Goal: Complete application form

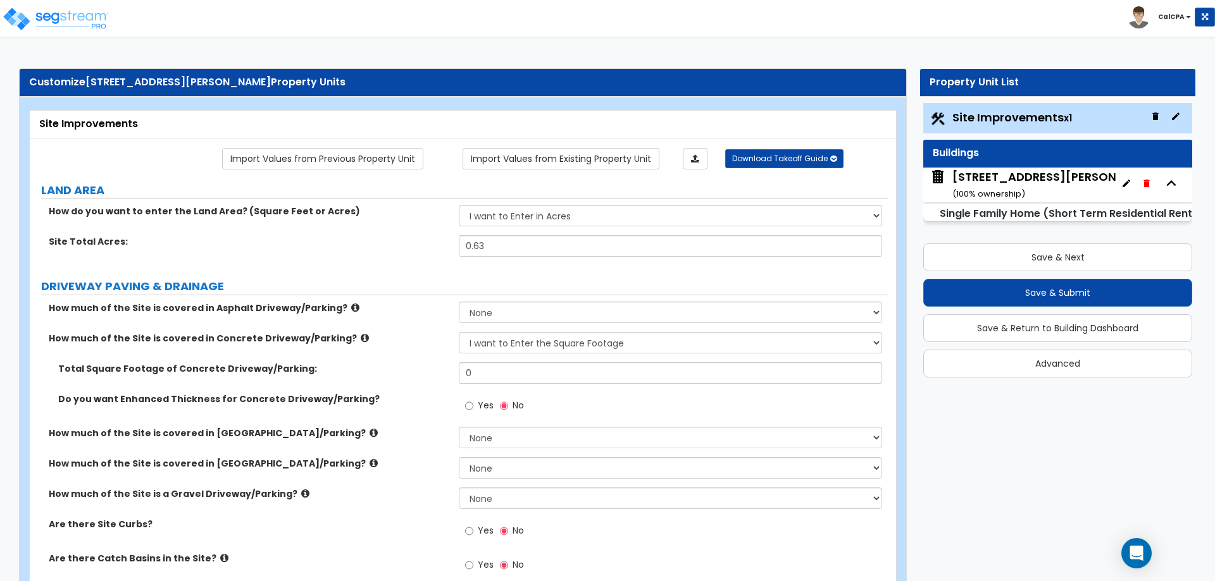
select select "2"
select select "1"
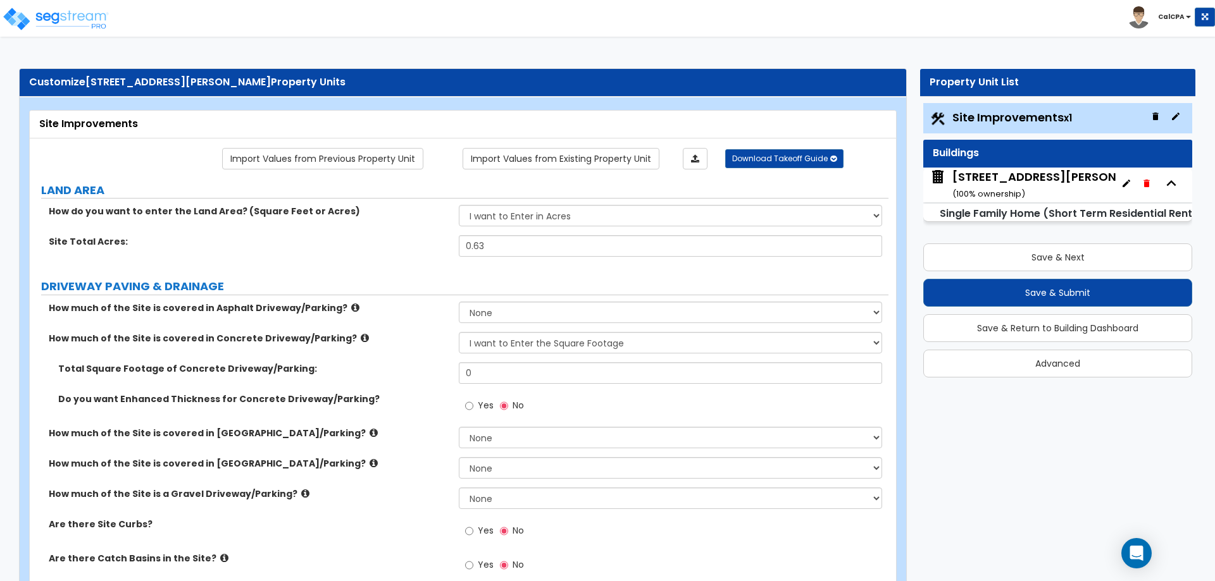
select select "2"
select select "4"
select select "1"
select select "2"
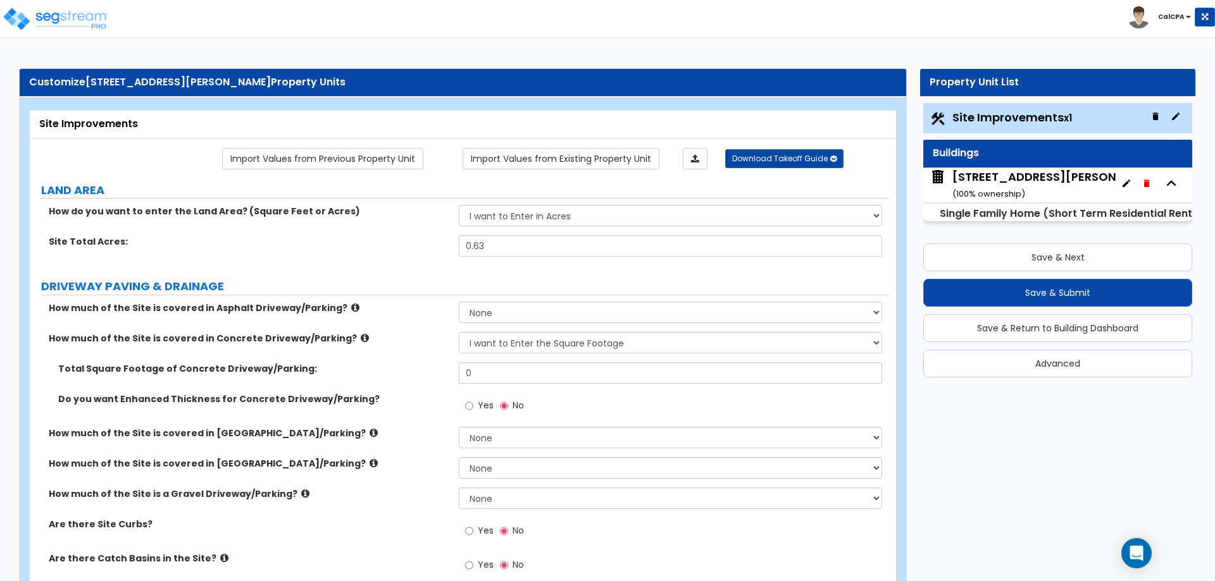
select select "1"
select select "3"
select select "1"
select select "2"
select select "3"
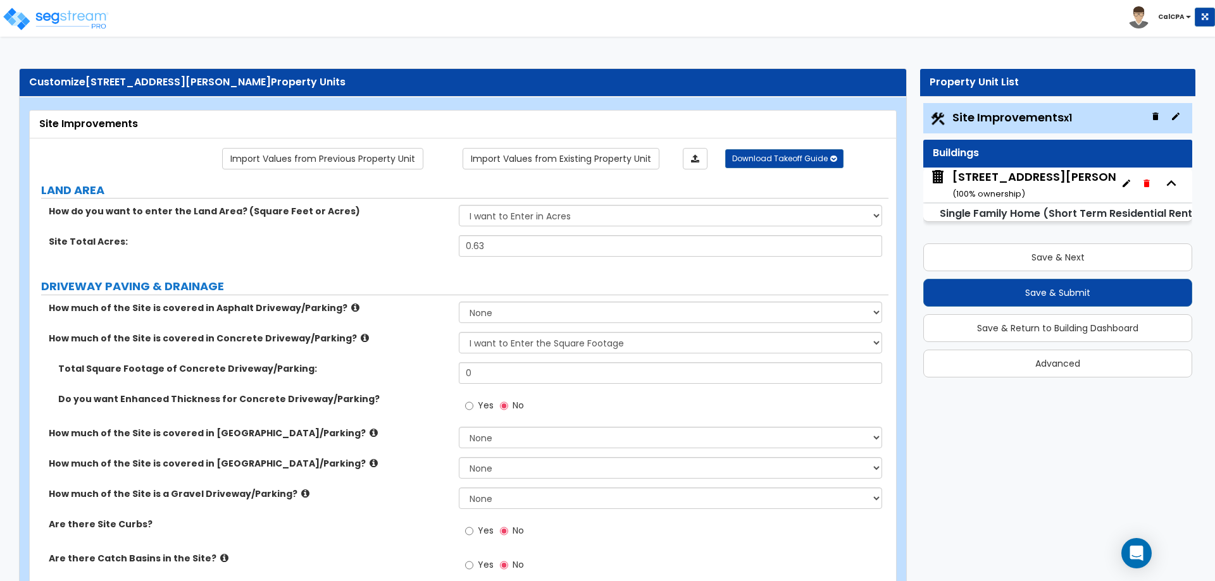
select select "2"
select select "4"
select select "3"
select select "1"
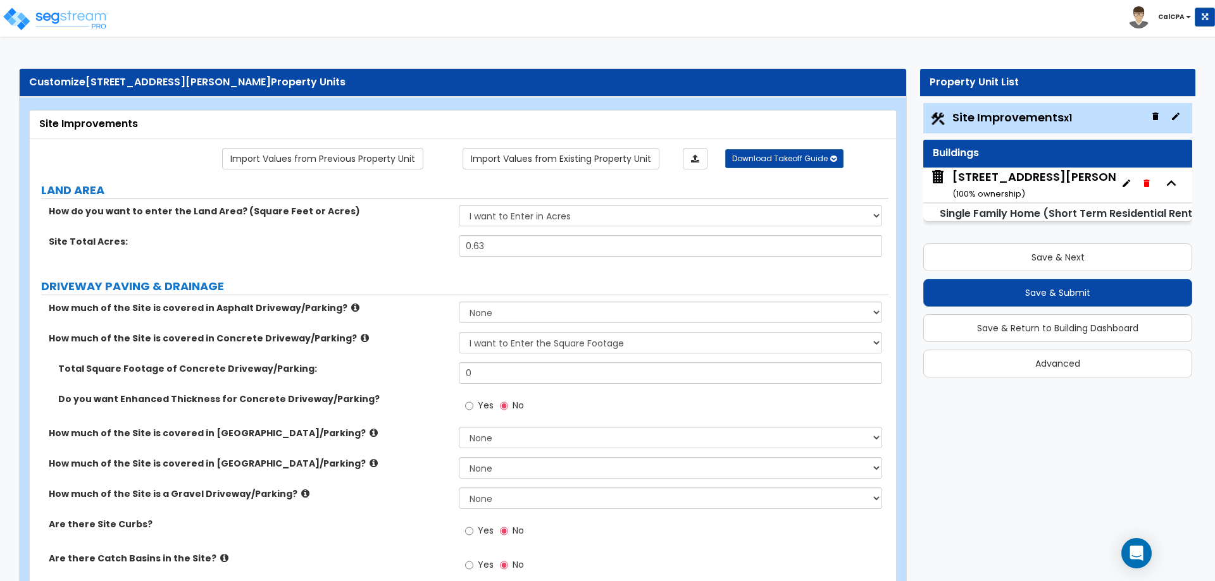
select select "3"
select select "4"
select select "1"
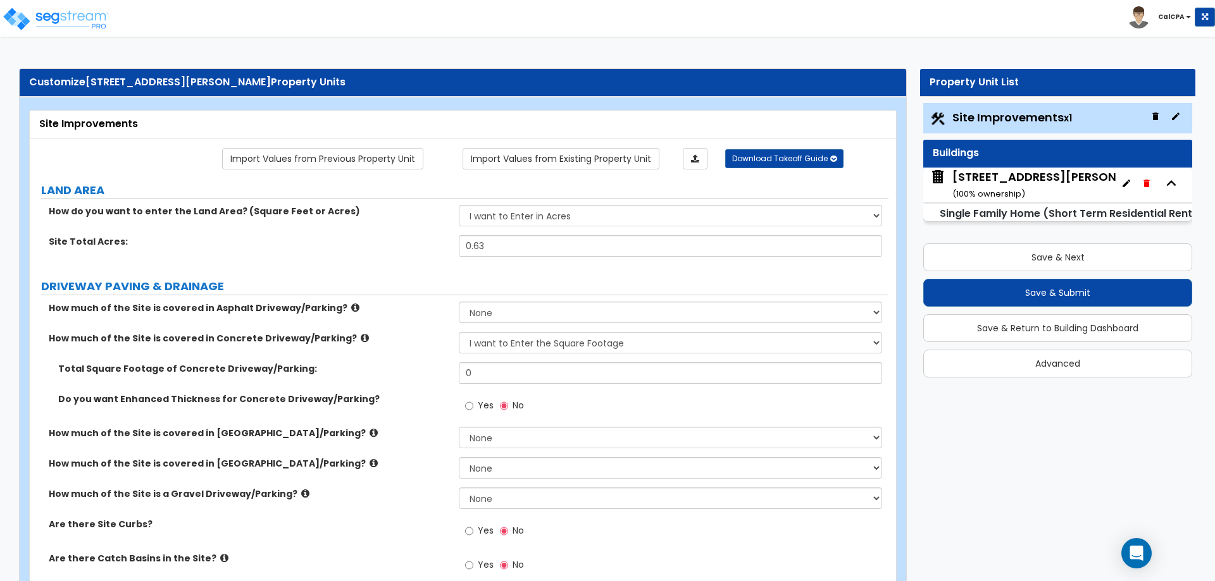
select select "1"
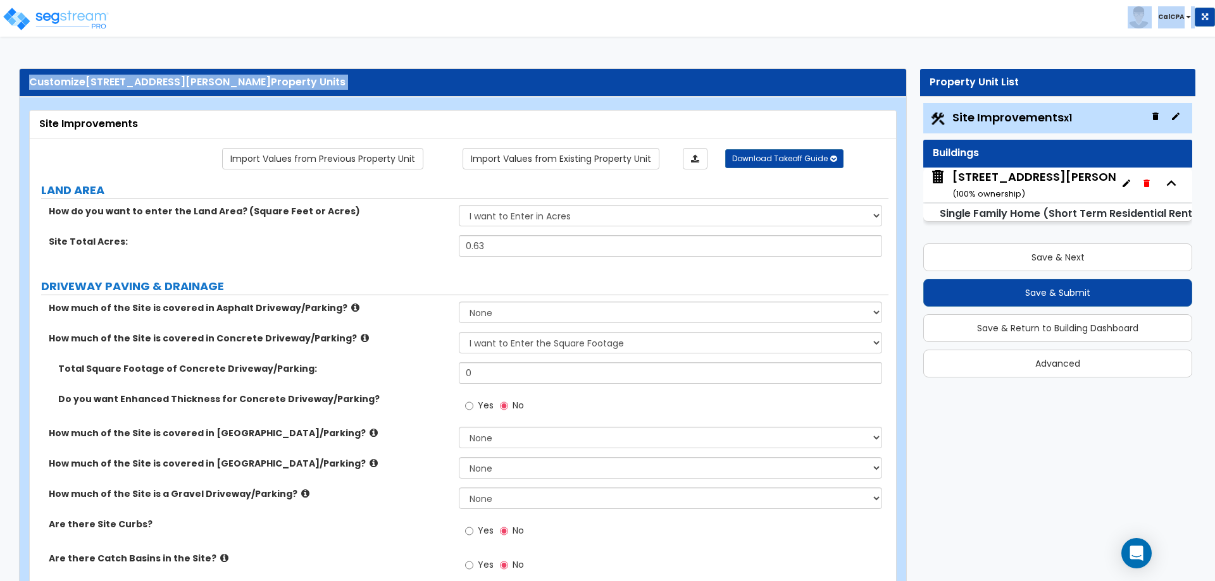
drag, startPoint x: 436, startPoint y: 23, endPoint x: -81, endPoint y: 128, distance: 527.5
drag, startPoint x: 565, startPoint y: 21, endPoint x: 571, endPoint y: 104, distance: 83.7
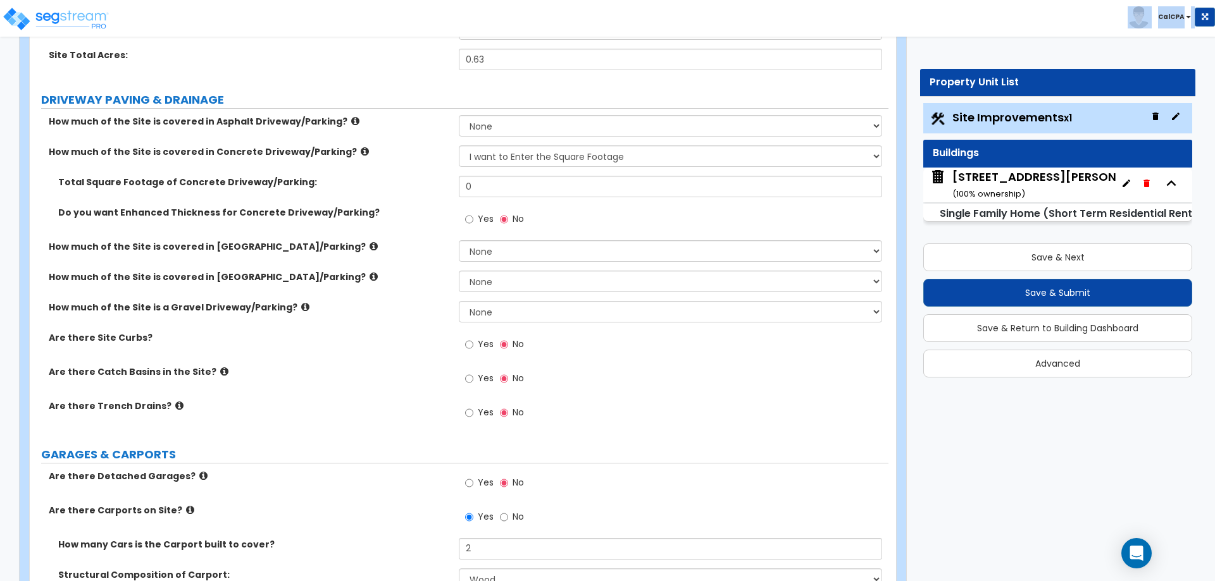
scroll to position [190, 0]
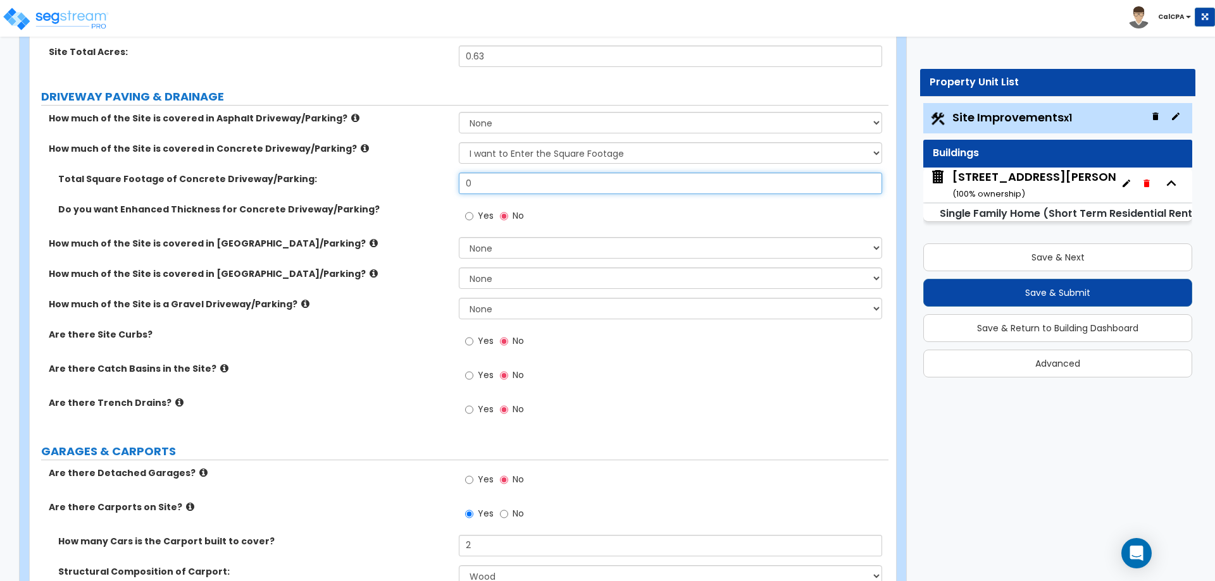
drag, startPoint x: 514, startPoint y: 183, endPoint x: 454, endPoint y: 183, distance: 60.7
click at [454, 183] on div "Total Square Footage of Concrete Driveway/Parking: 0" at bounding box center [459, 188] width 859 height 30
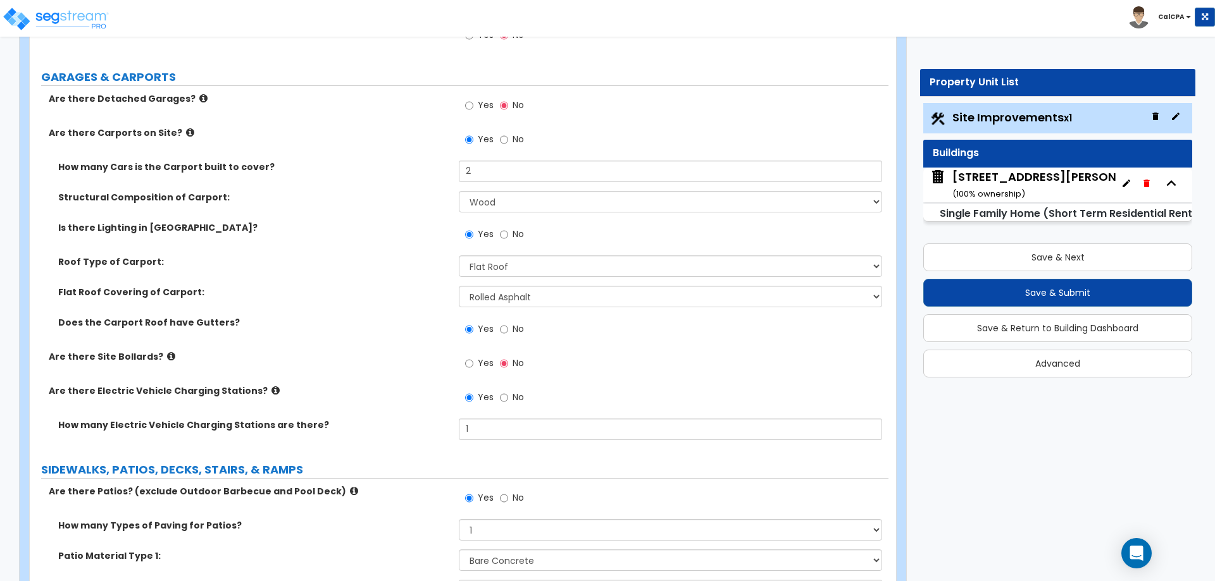
scroll to position [569, 0]
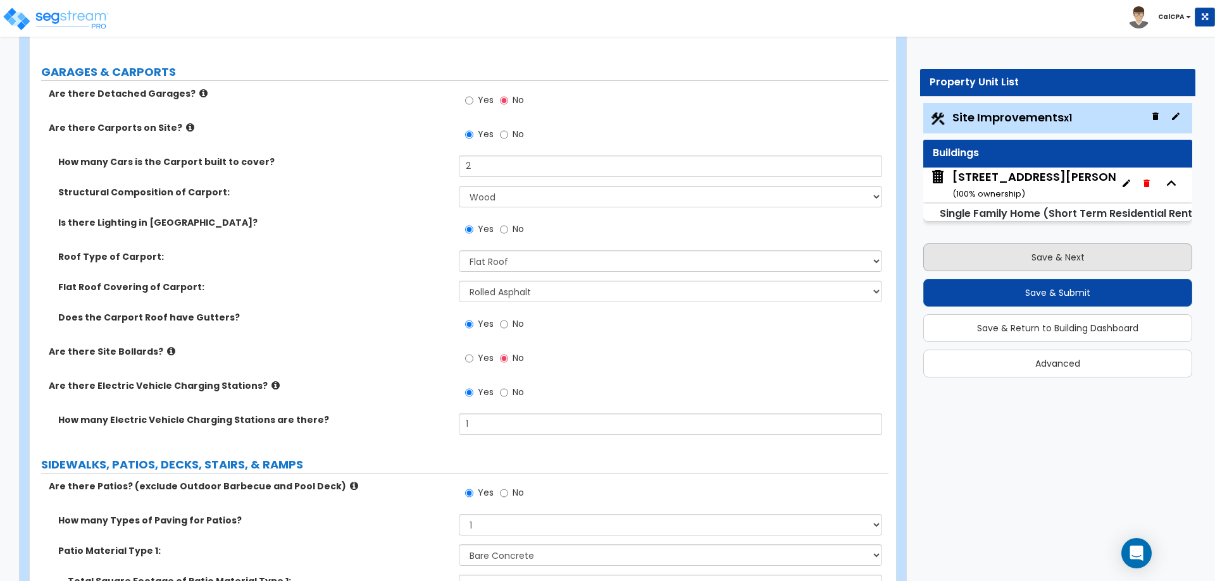
type input "1,935"
click at [1028, 256] on button "Save & Next" at bounding box center [1057, 258] width 269 height 28
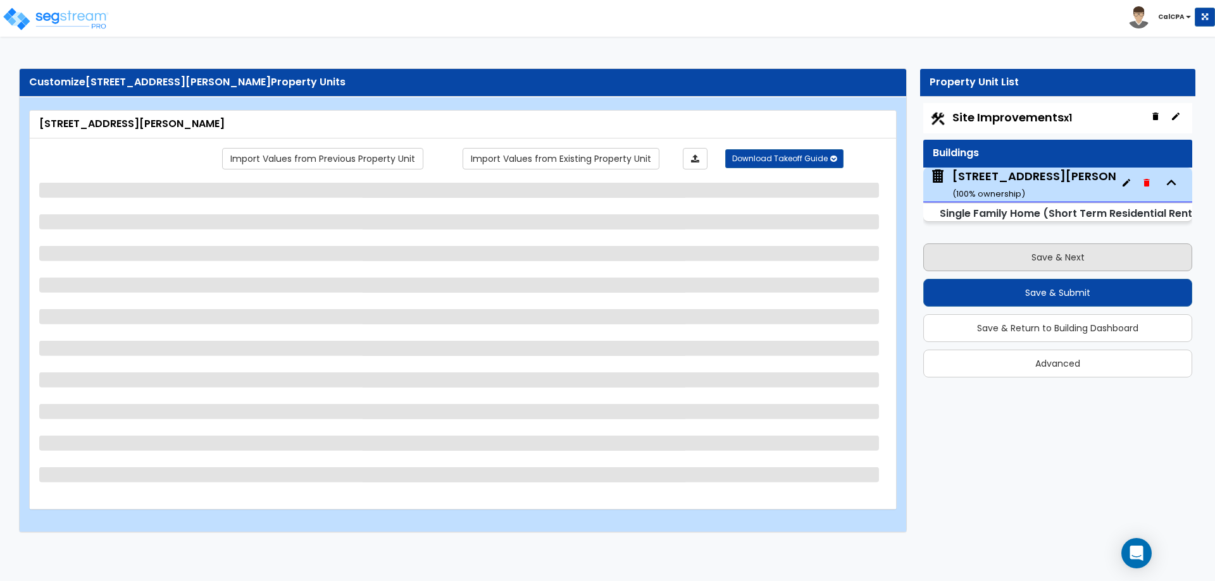
select select "2"
select select "1"
select select "2"
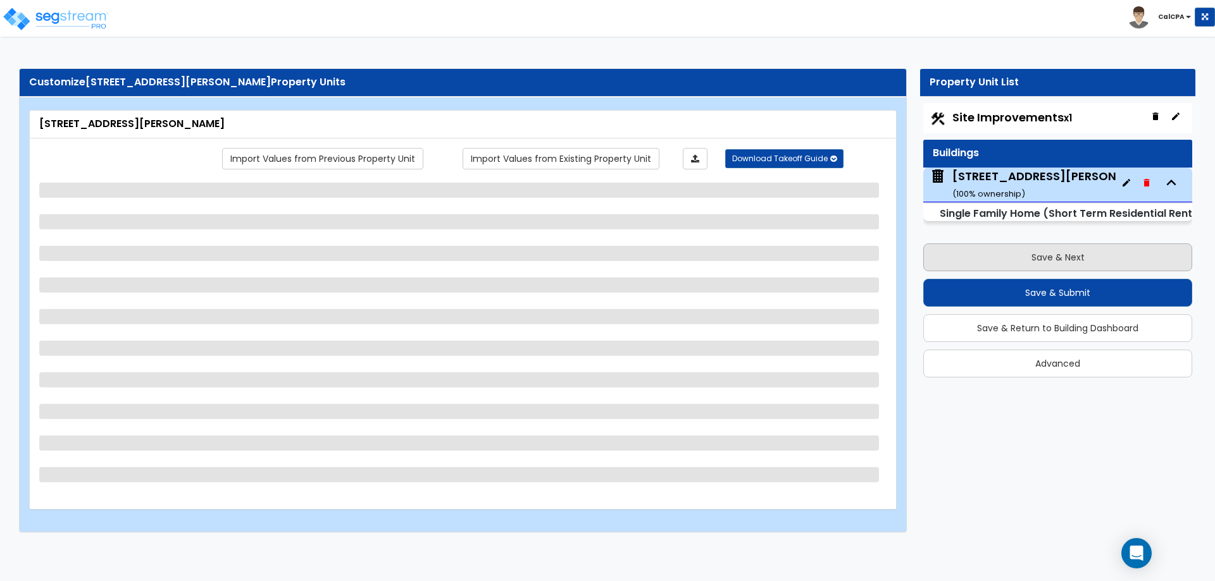
select select "7"
select select "3"
select select "4"
select select "1"
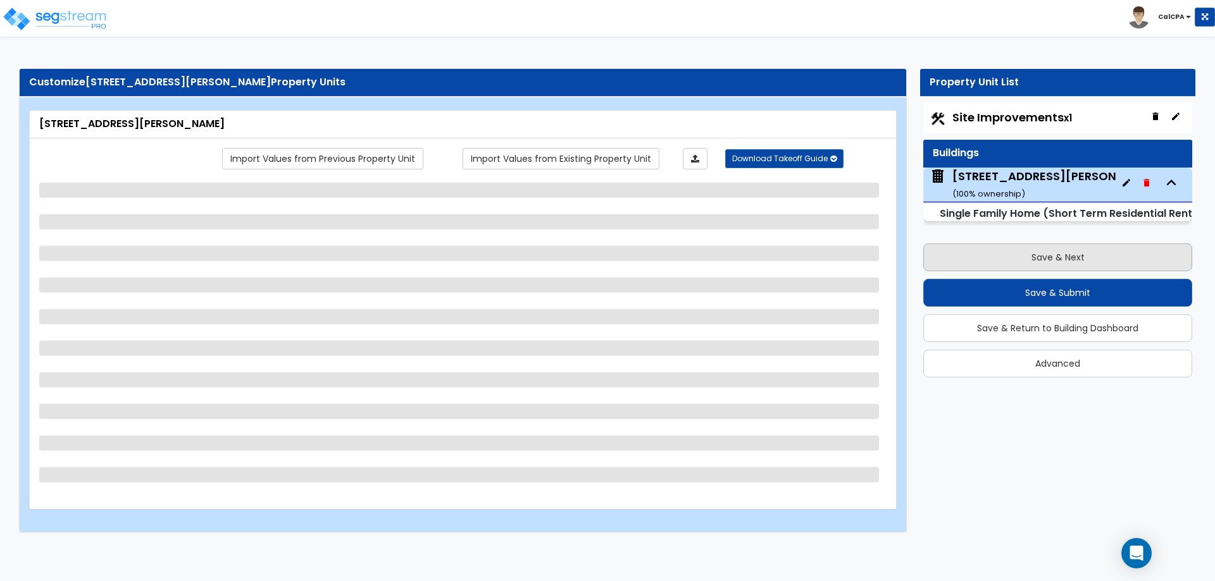
select select "7"
select select "3"
select select "1"
select select "2"
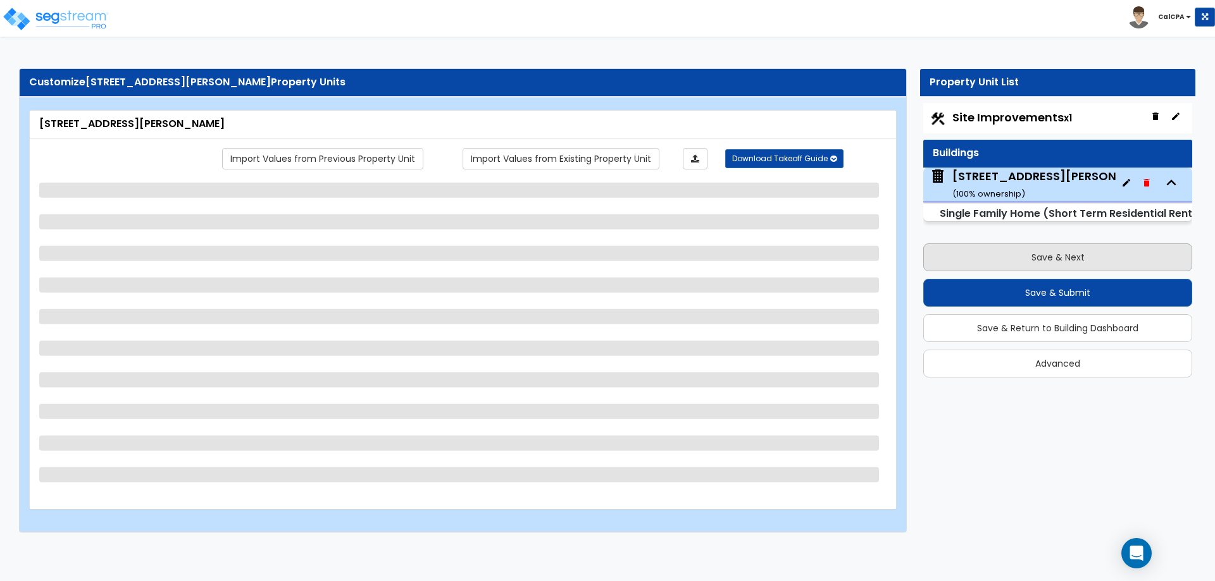
select select "2"
select select "1"
select select "2"
select select "3"
select select "2"
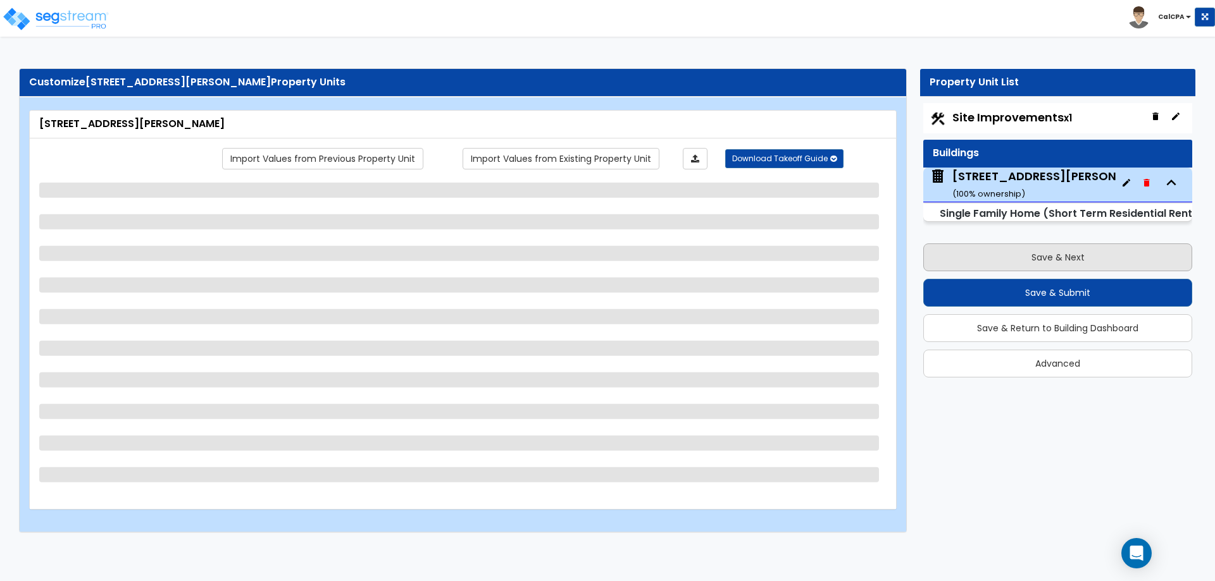
select select "1"
select select "2"
select select "1"
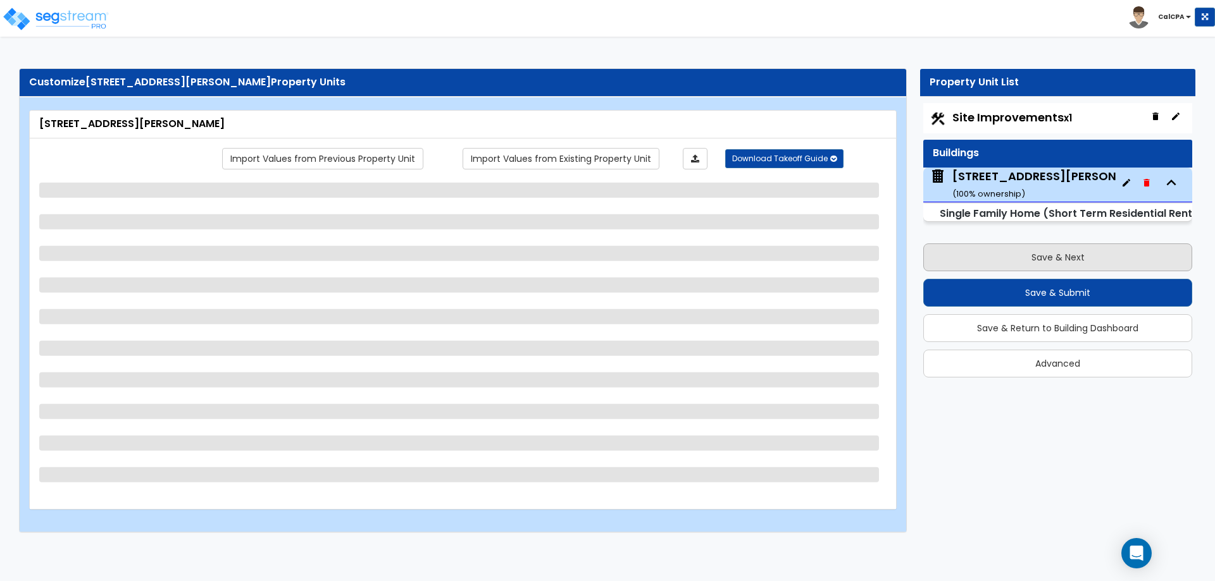
select select "3"
select select "1"
select select "2"
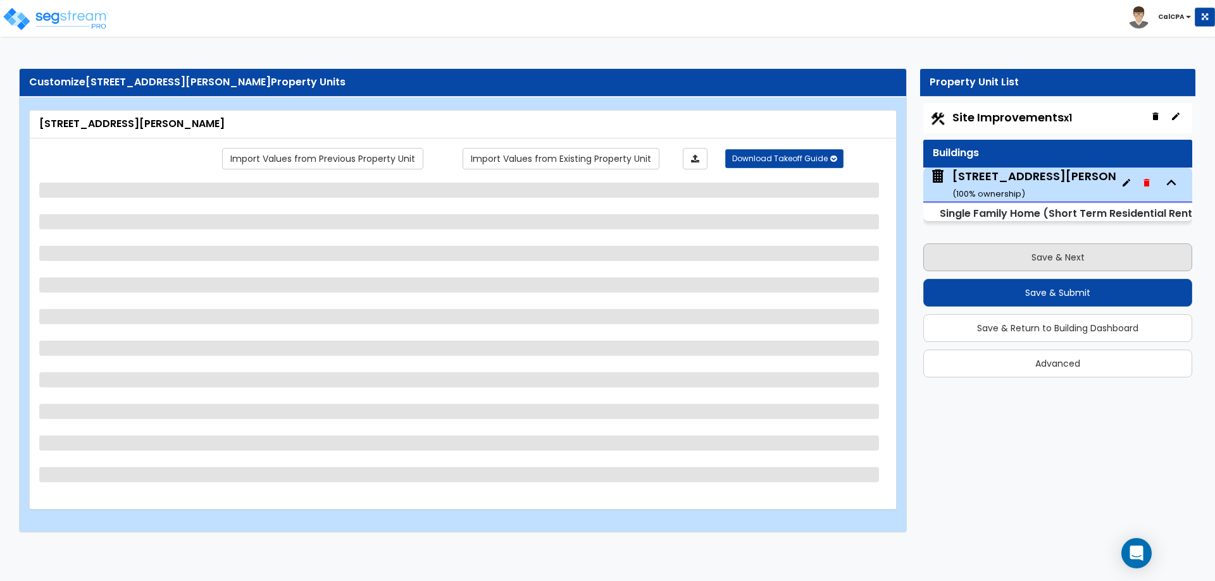
select select "3"
select select "2"
select select "3"
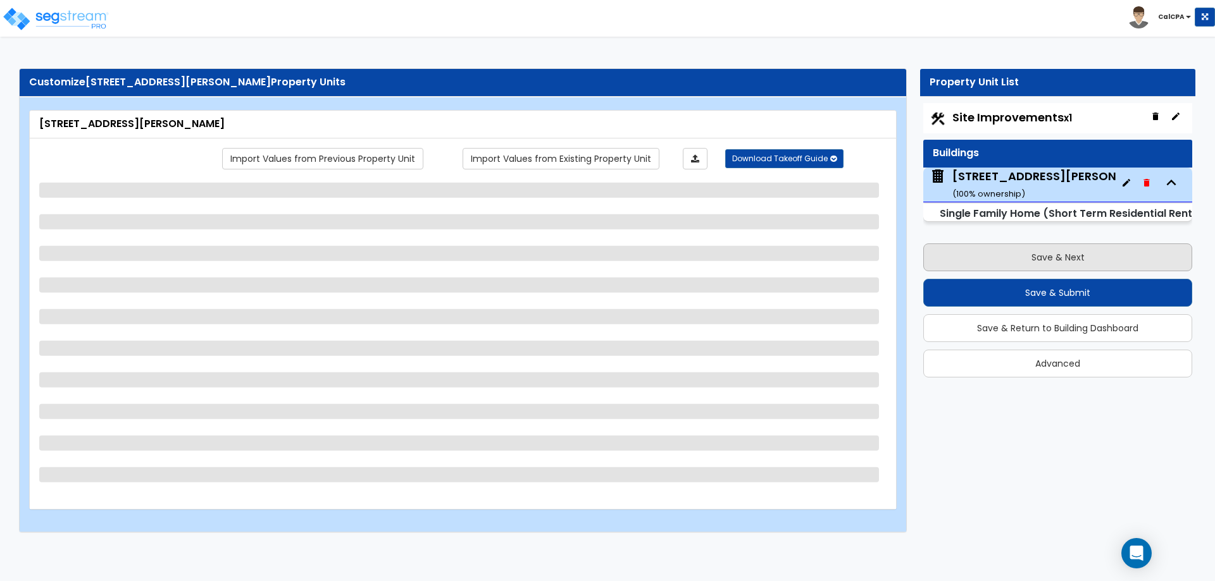
select select "1"
select select "3"
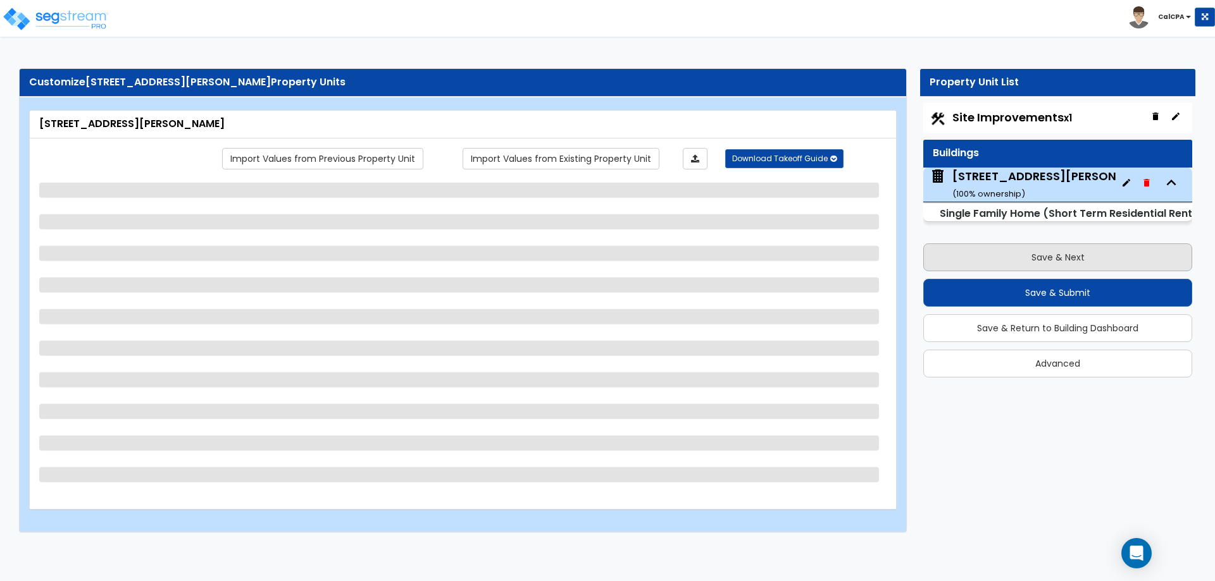
select select "4"
select select "1"
select select "2"
select select "1"
select select "3"
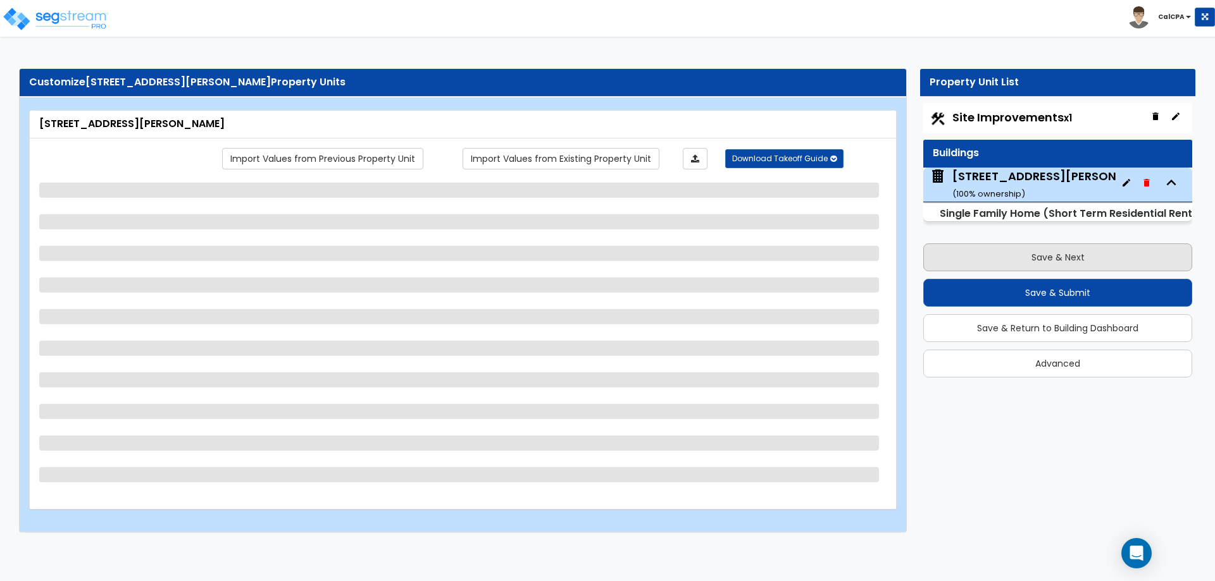
select select "4"
select select "1"
select select "3"
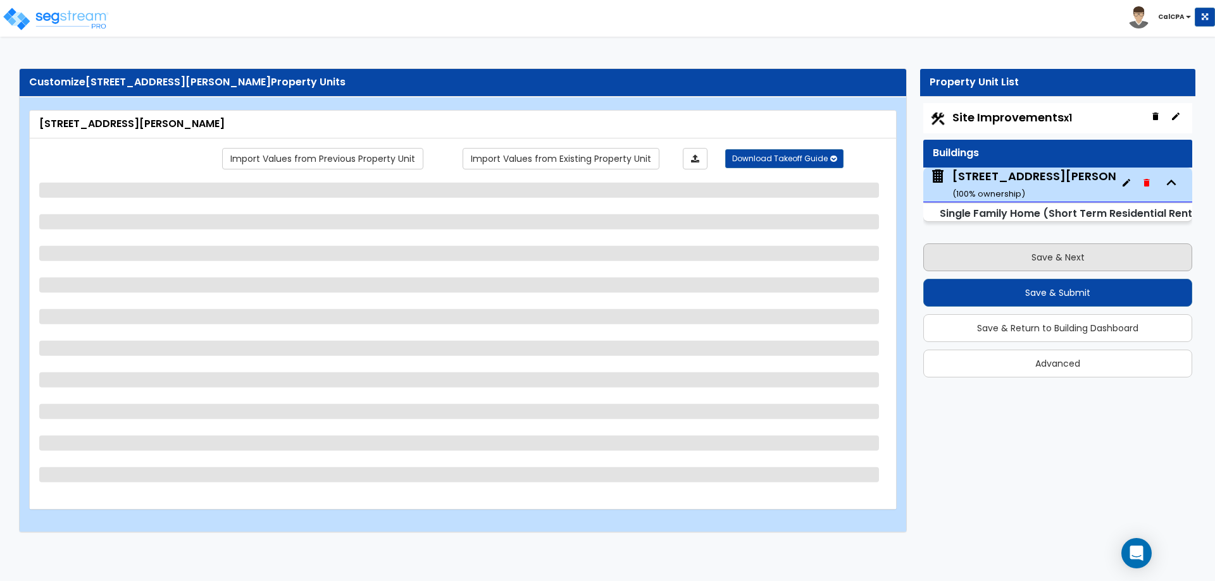
select select "3"
select select "4"
select select "1"
select select "2"
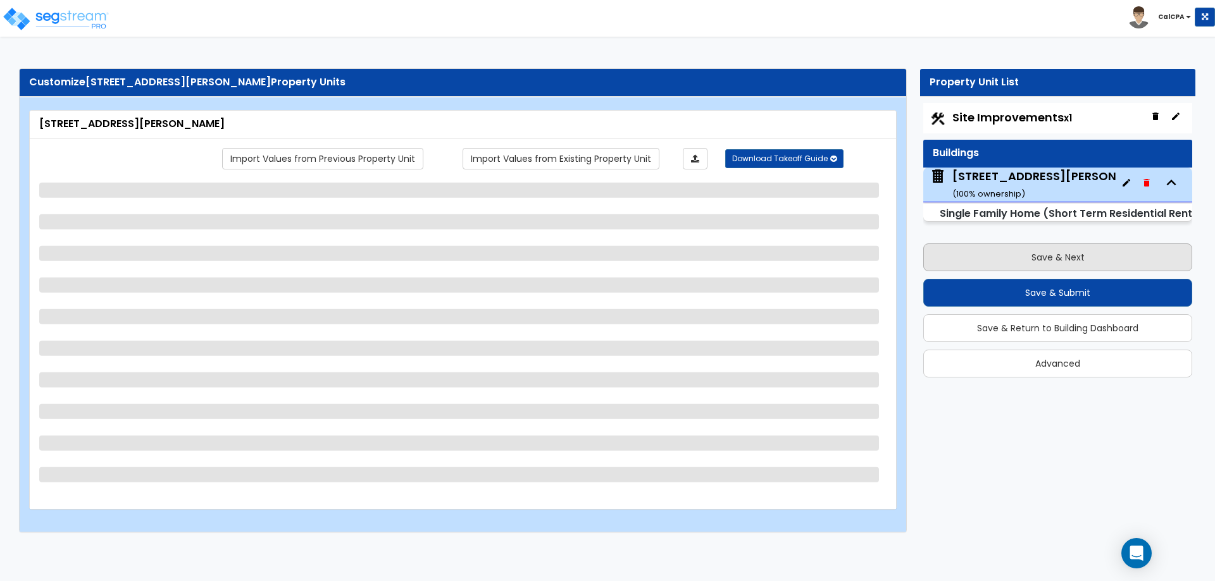
select select "3"
select select "4"
select select "1"
select select "3"
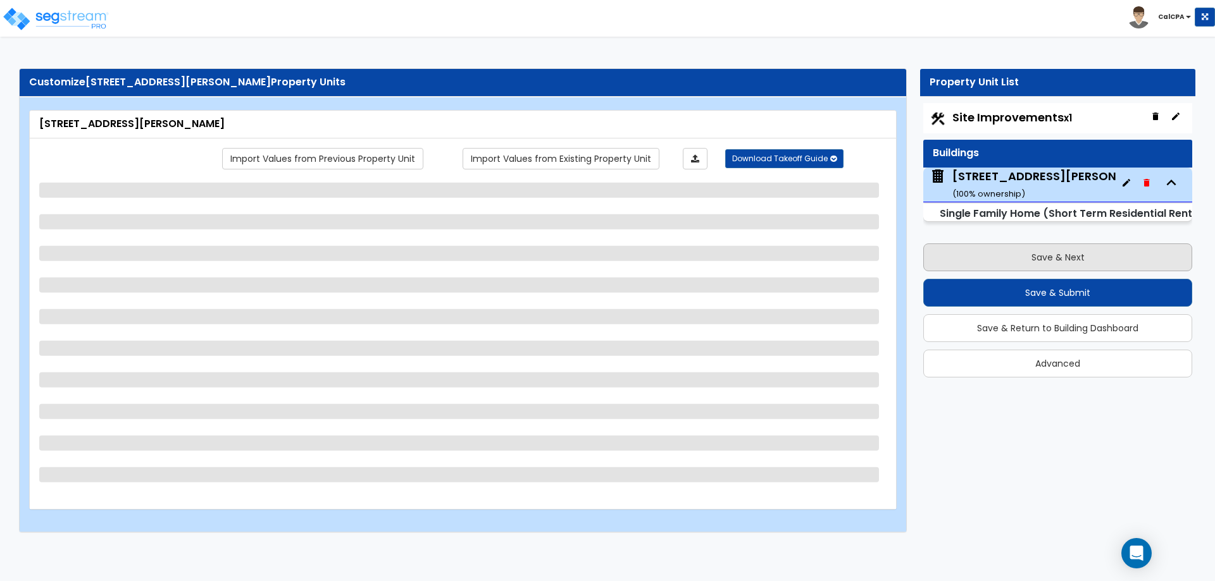
select select "4"
select select "1"
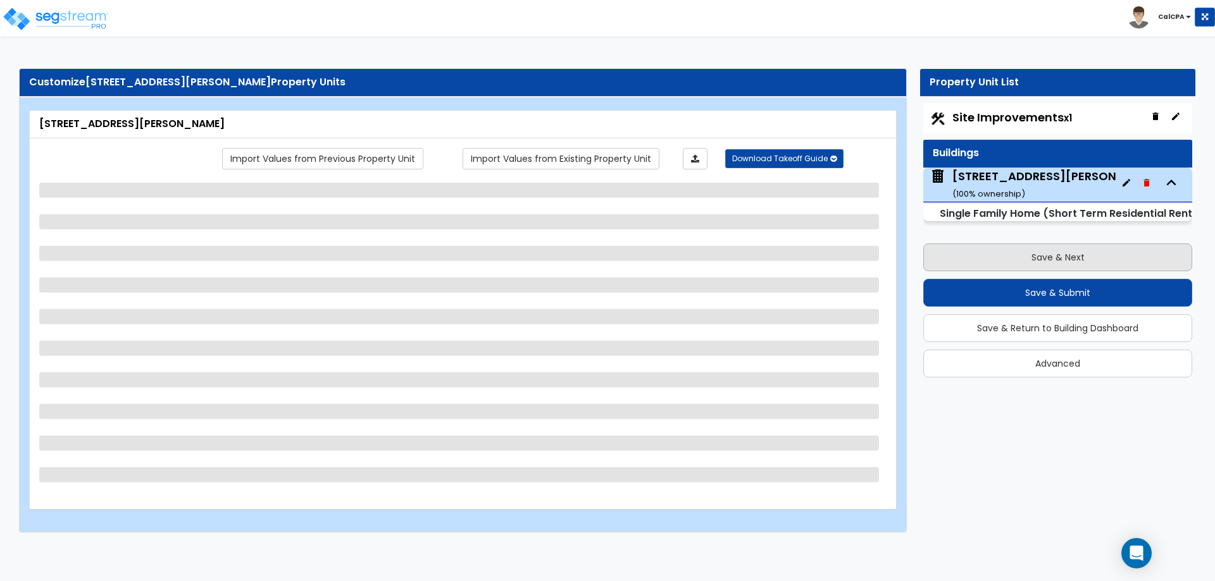
select select "1"
select select "2"
select select "1"
select select "2"
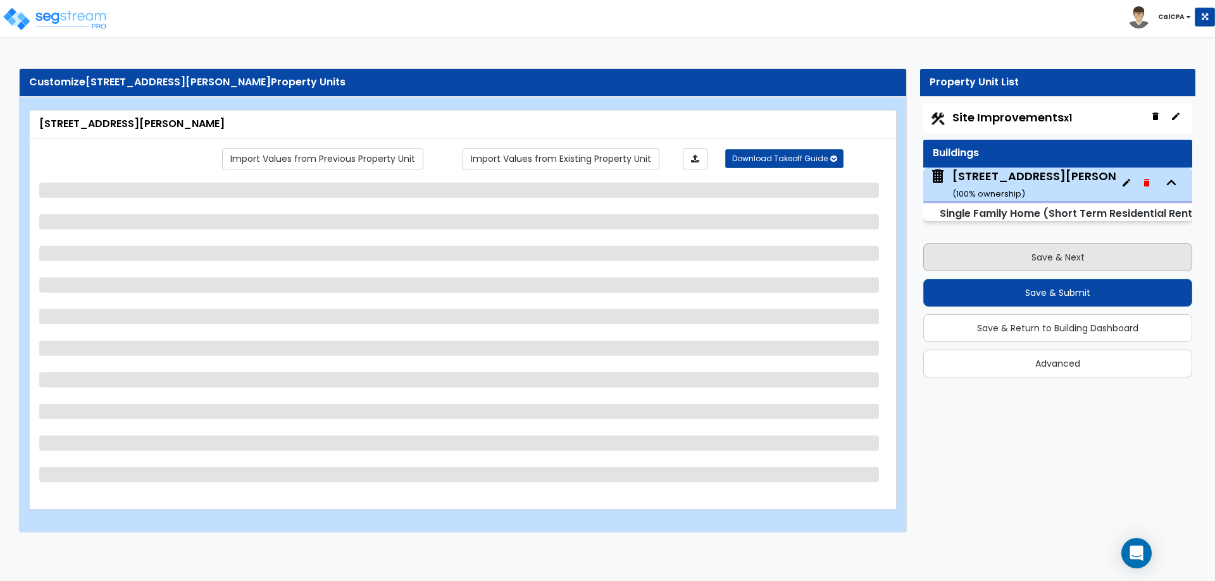
select select "2"
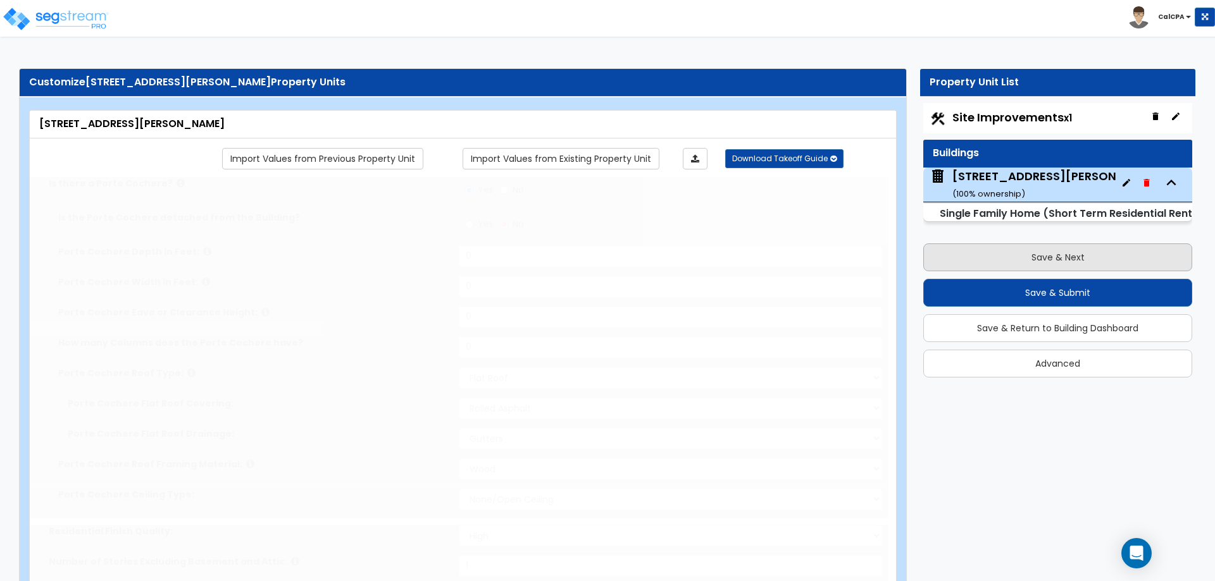
type input "1206"
select select "1"
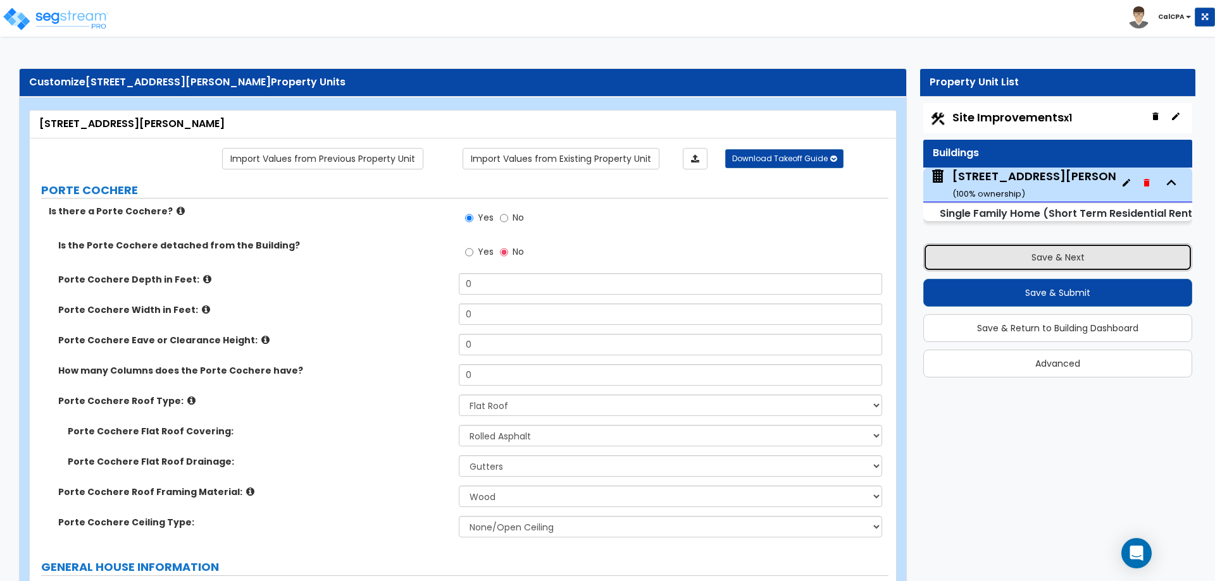
click at [1028, 256] on button "Save & Next" at bounding box center [1057, 258] width 269 height 28
select select "2"
select select "1"
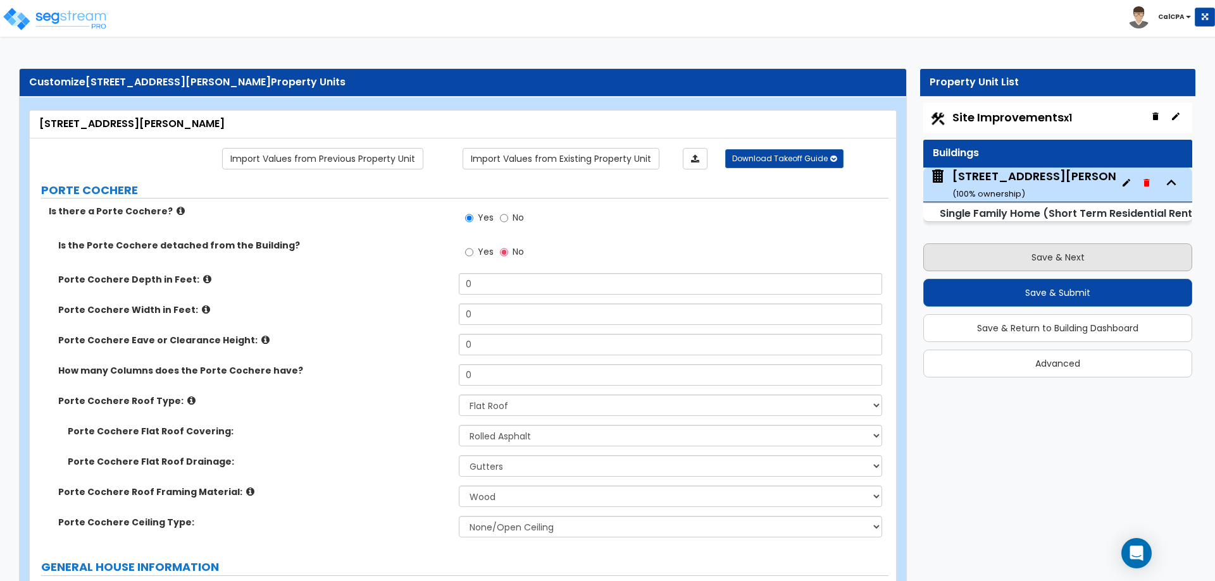
select select "1"
select select "2"
select select "4"
select select "1"
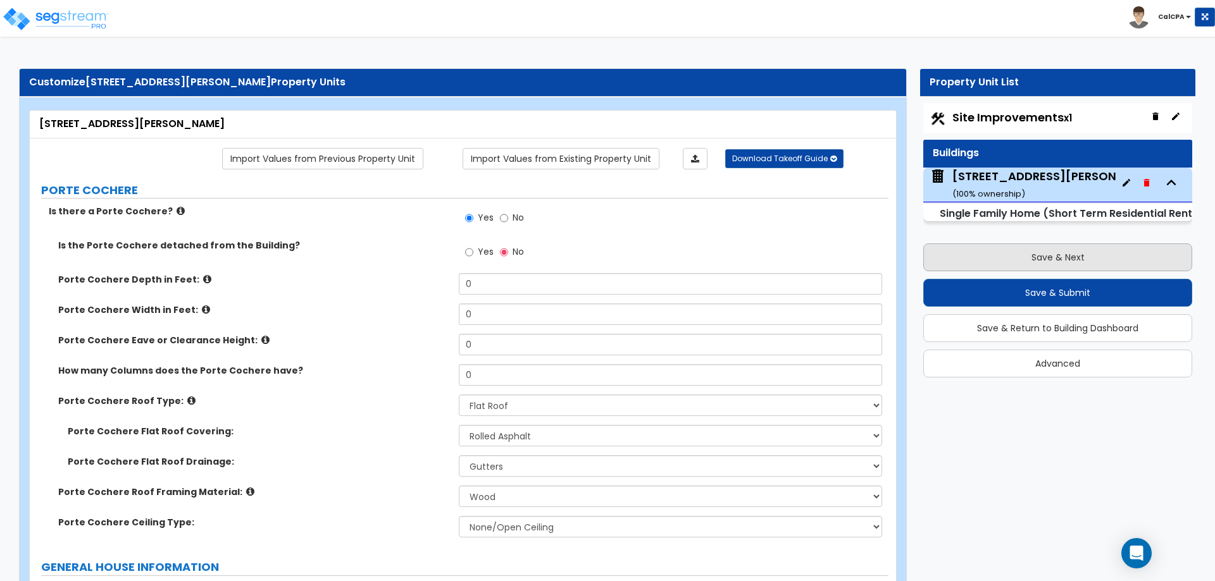
select select "2"
select select "1"
select select "3"
select select "1"
select select "2"
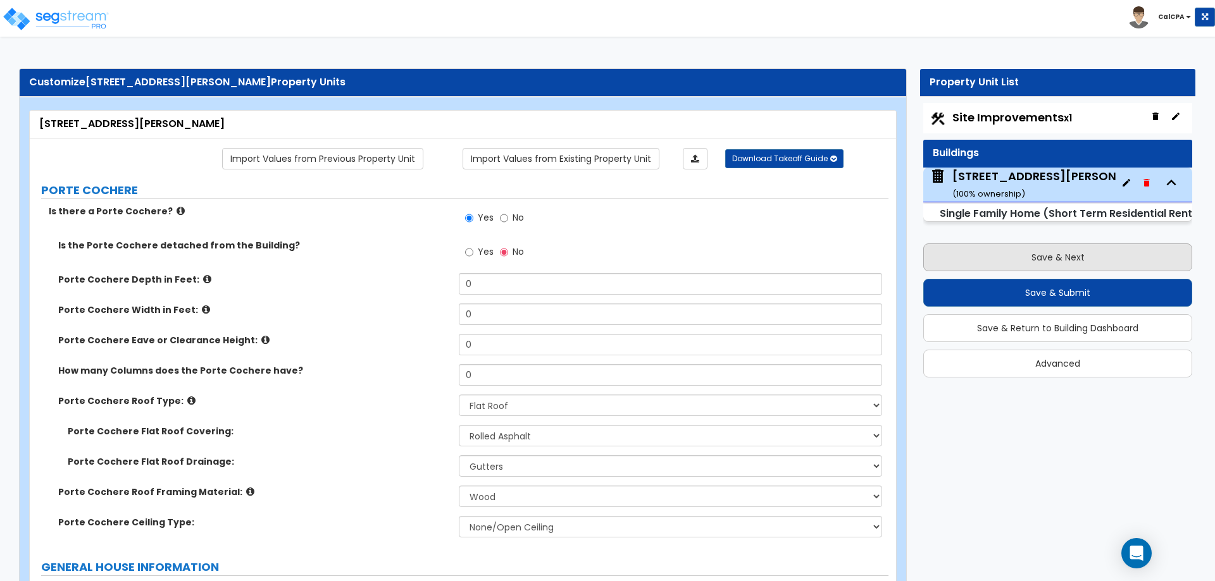
select select "3"
select select "2"
select select "4"
select select "3"
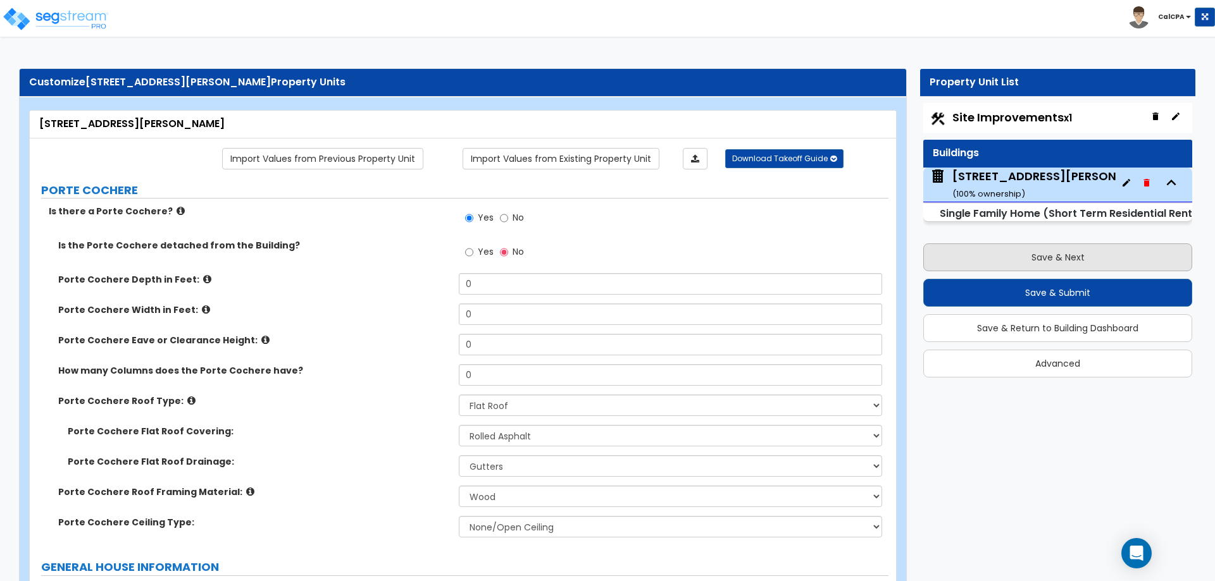
select select "1"
select select "3"
select select "4"
select select "1"
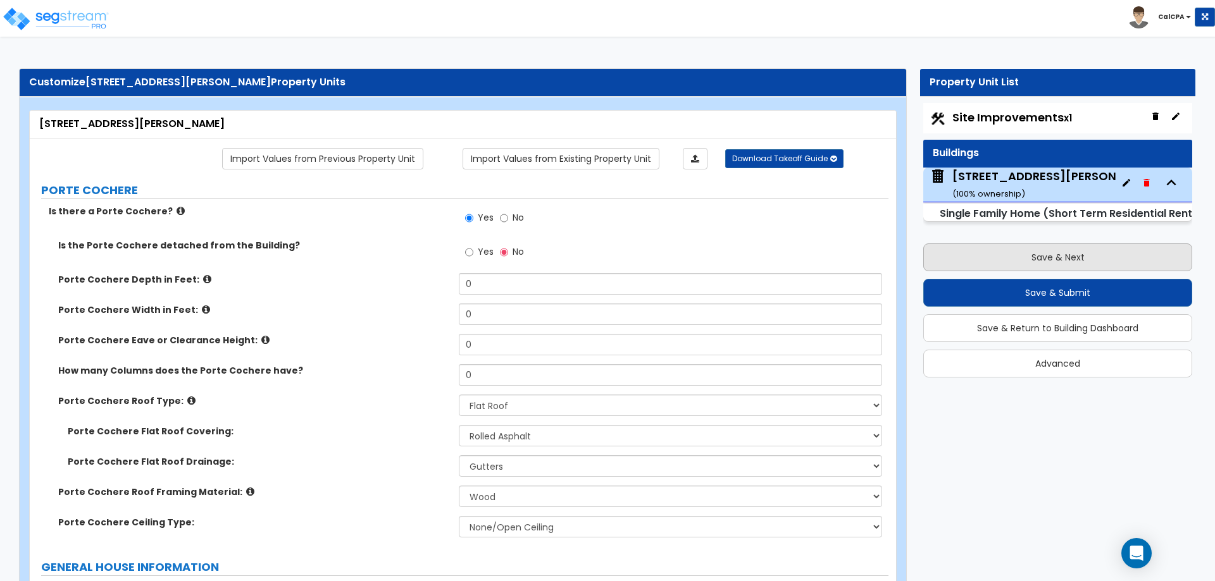
select select "1"
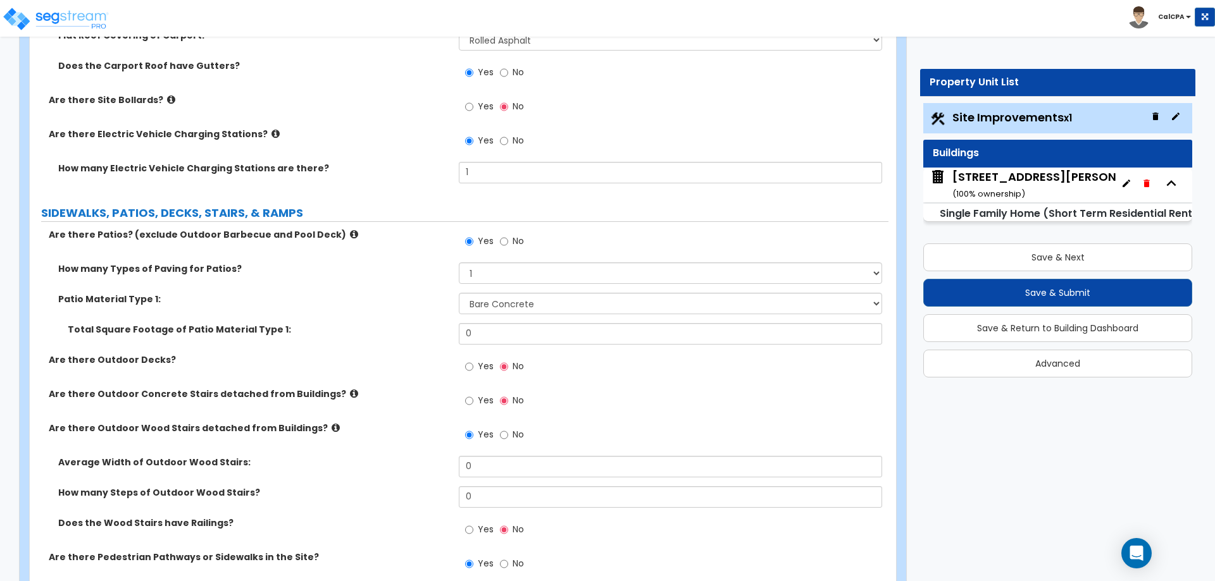
scroll to position [823, 0]
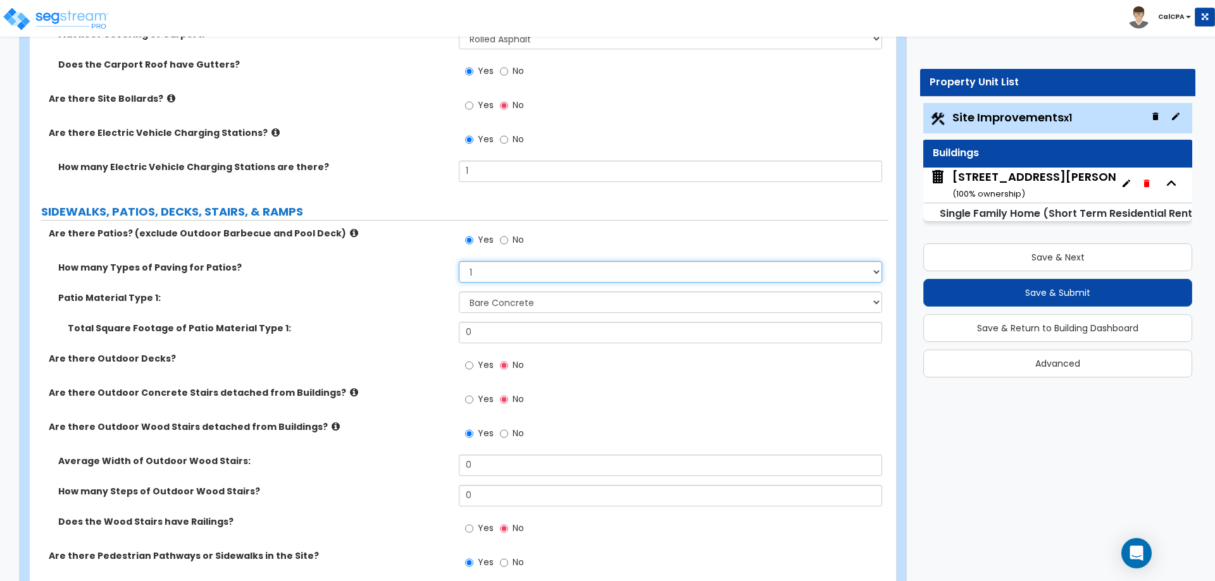
click at [874, 271] on select "1 2 3 4" at bounding box center [670, 272] width 423 height 22
select select "2"
click at [459, 261] on select "1 2 3 4" at bounding box center [670, 272] width 423 height 22
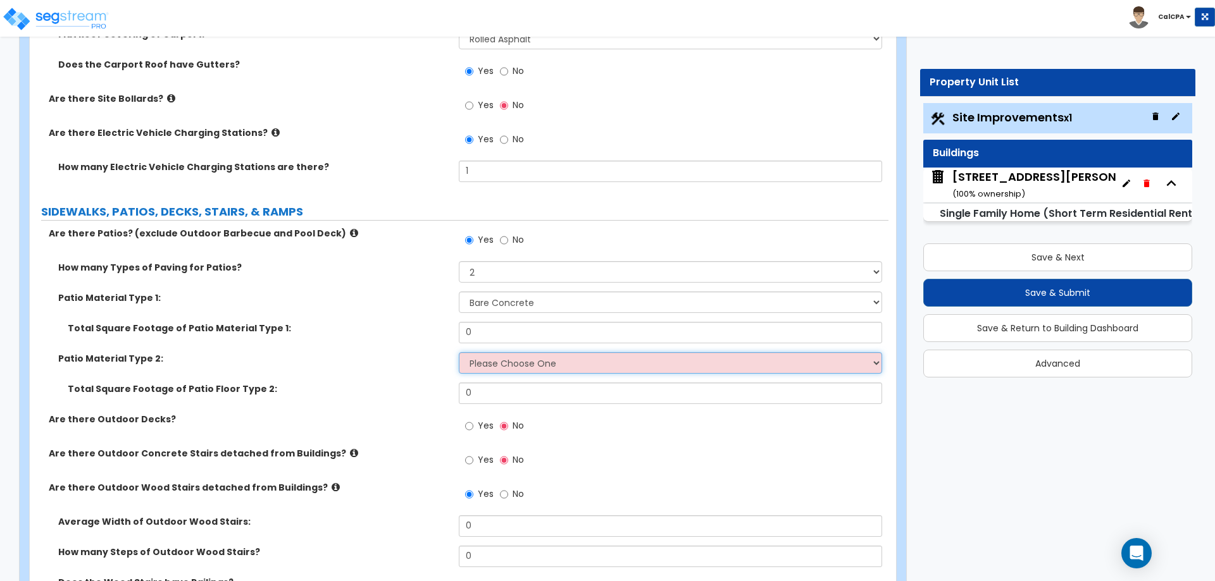
click at [863, 359] on select "Please Choose One Bare Concrete Stamped Concrete Brick Pavers Stone Pavers Tile…" at bounding box center [670, 363] width 423 height 22
select select "6"
click at [459, 352] on select "Please Choose One Bare Concrete Stamped Concrete Brick Pavers Stone Pavers Tile…" at bounding box center [670, 363] width 423 height 22
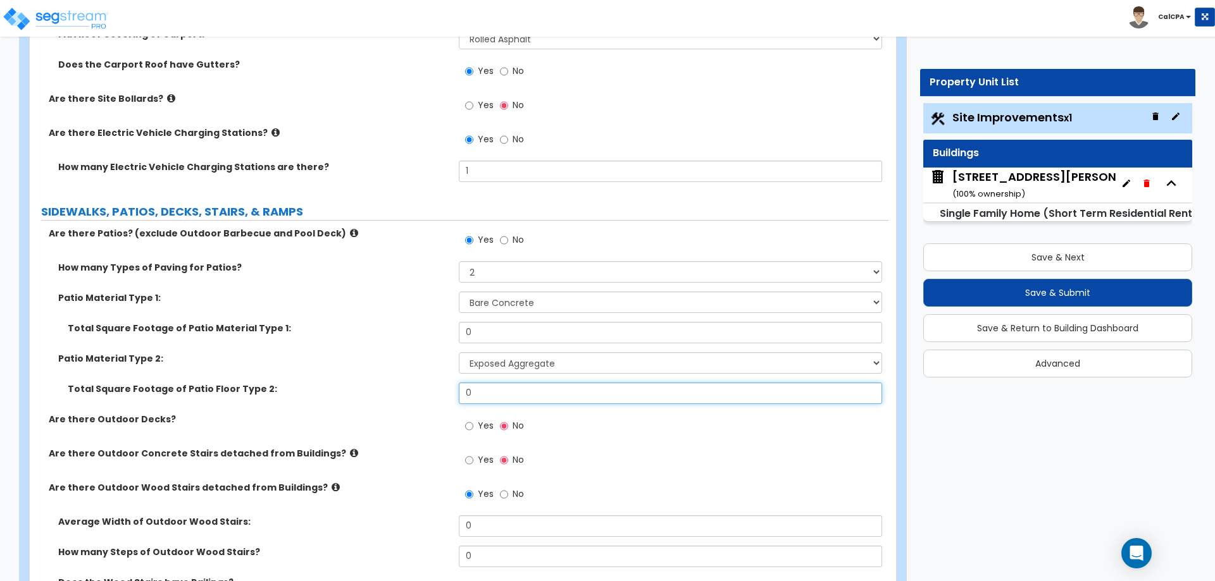
click at [495, 397] on input "0" at bounding box center [670, 394] width 423 height 22
drag, startPoint x: 494, startPoint y: 395, endPoint x: 452, endPoint y: 388, distance: 42.4
click at [452, 388] on div "Total Square Footage of Patio Floor Type 2: 0" at bounding box center [459, 398] width 859 height 30
type input "352"
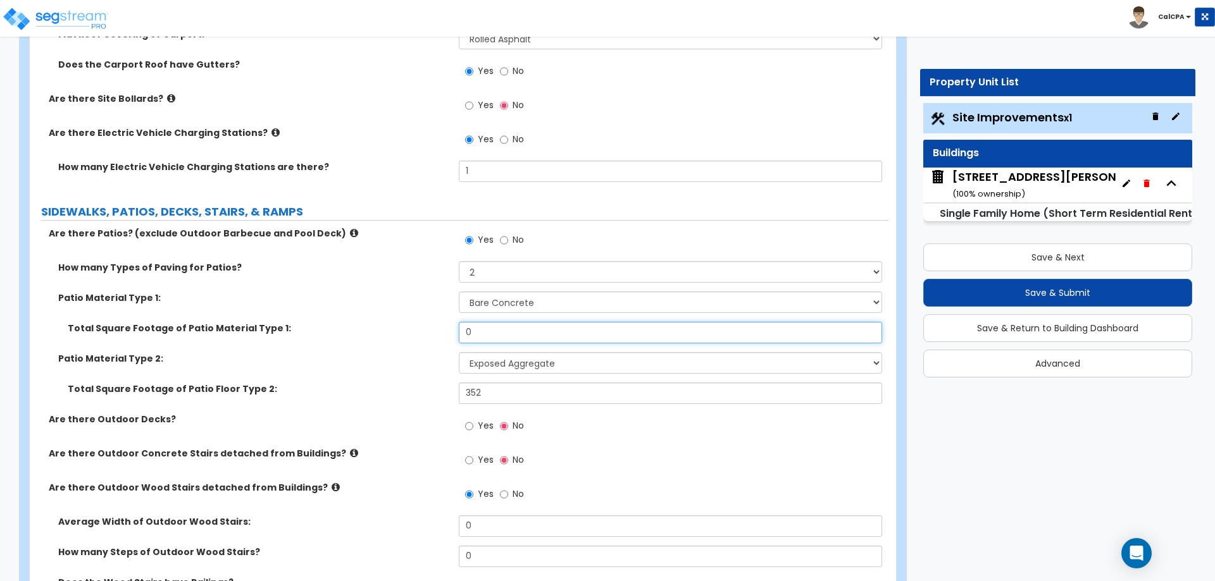
click at [489, 328] on input "0" at bounding box center [670, 333] width 423 height 22
drag, startPoint x: 491, startPoint y: 331, endPoint x: 435, endPoint y: 322, distance: 56.4
click at [436, 322] on div "Total Square Footage of Patio Material Type 1: 0" at bounding box center [459, 337] width 859 height 30
drag, startPoint x: 501, startPoint y: 332, endPoint x: 429, endPoint y: 331, distance: 72.1
click at [429, 331] on div "Total Square Footage of Patio Material Type 1: 1" at bounding box center [459, 337] width 859 height 30
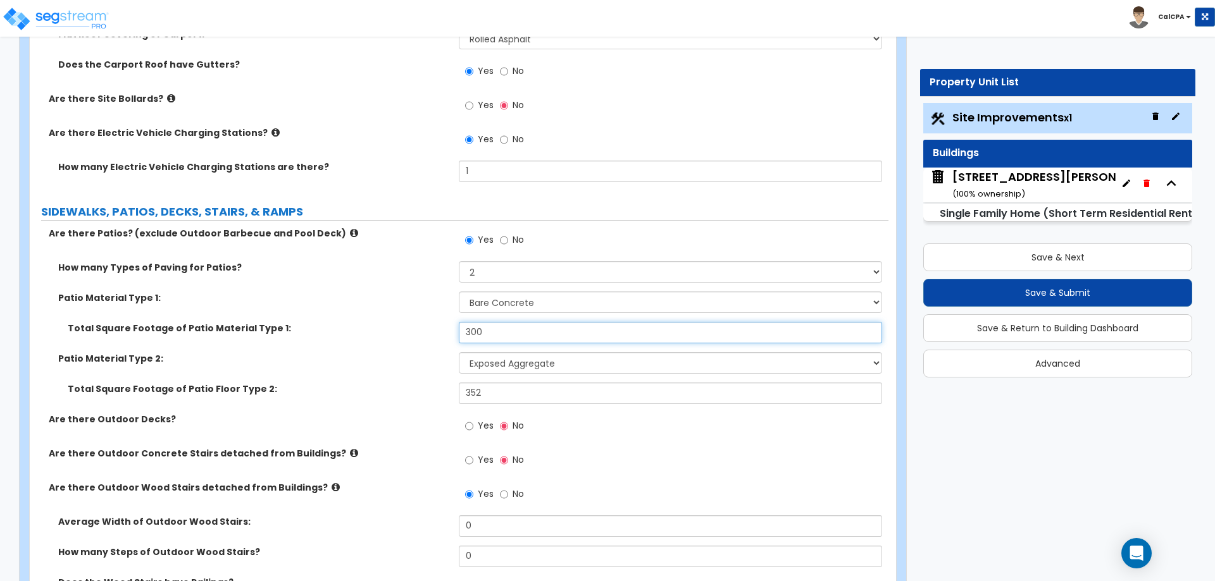
type input "300"
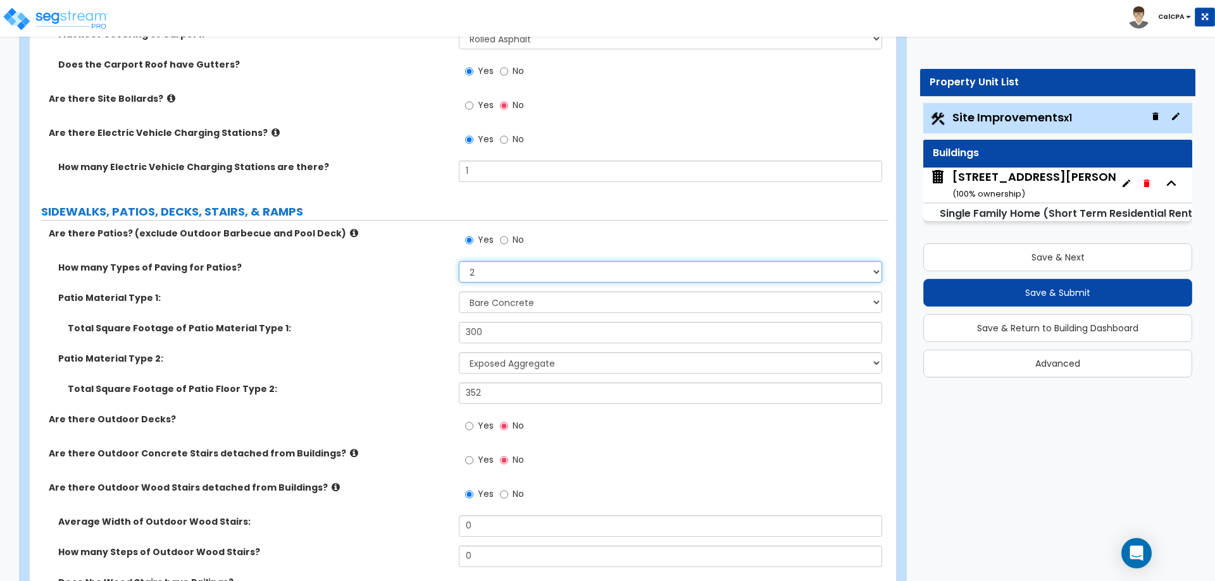
click at [871, 271] on select "1 2 3 4" at bounding box center [670, 272] width 423 height 22
select select "3"
click at [459, 261] on select "1 2 3 4" at bounding box center [670, 272] width 423 height 22
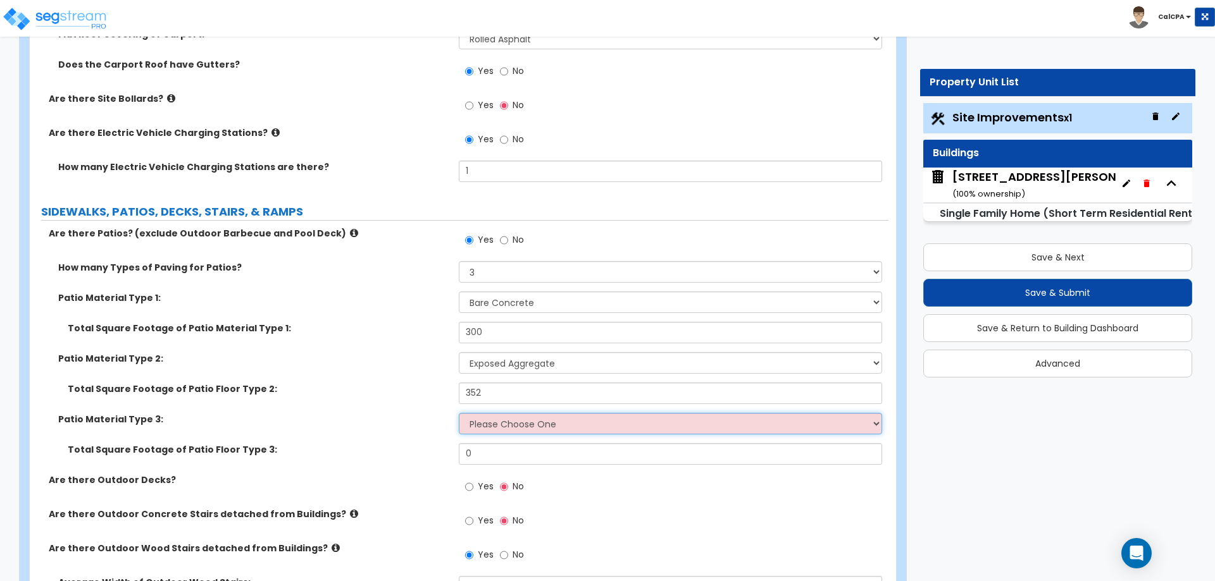
click at [876, 425] on select "Please Choose One Bare Concrete Stamped Concrete Brick Pavers Stone Pavers Tile…" at bounding box center [670, 424] width 423 height 22
select select "4"
click at [459, 413] on select "Please Choose One Bare Concrete Stamped Concrete Brick Pavers Stone Pavers Tile…" at bounding box center [670, 424] width 423 height 22
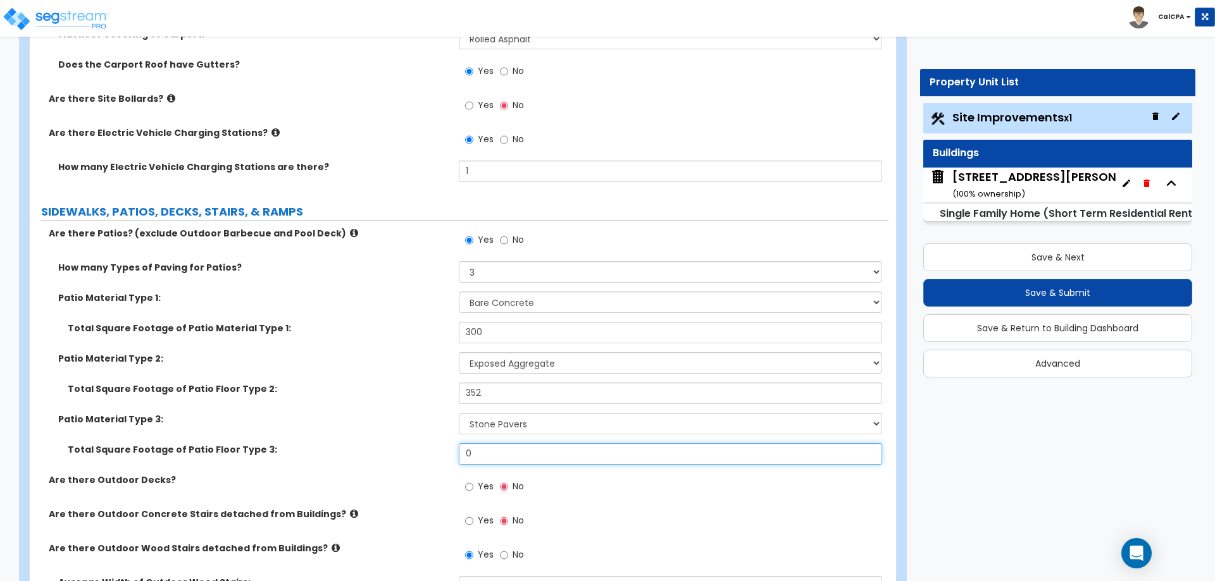
drag, startPoint x: 480, startPoint y: 456, endPoint x: 439, endPoint y: 455, distance: 41.1
click at [439, 455] on div "Total Square Footage of Patio Floor Type 3: 0" at bounding box center [459, 459] width 859 height 30
type input "128"
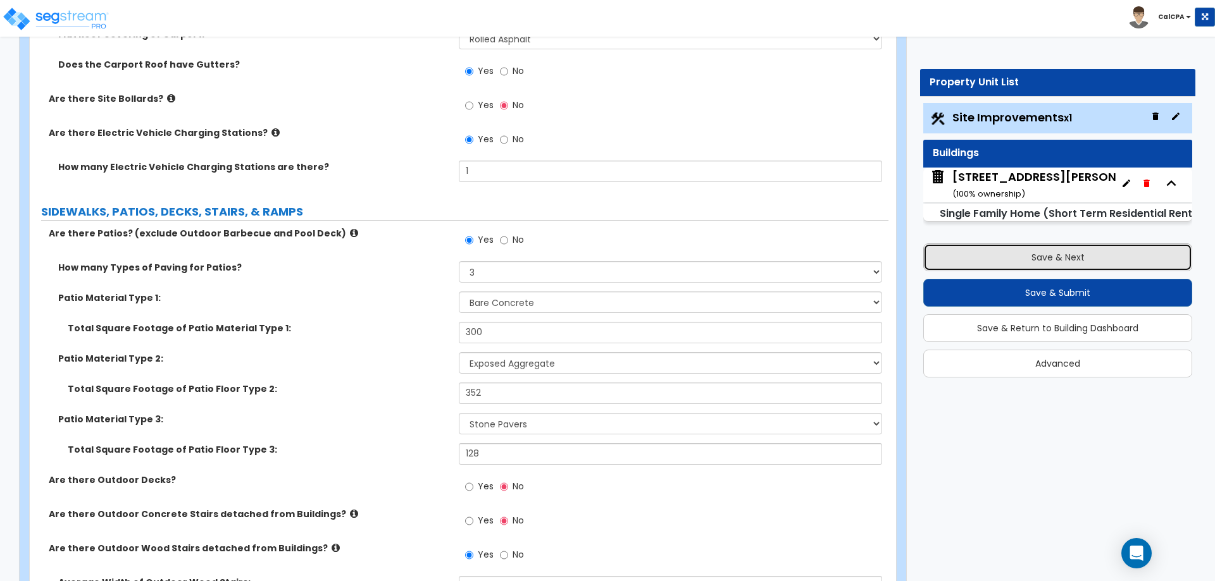
click at [1003, 257] on button "Save & Next" at bounding box center [1057, 258] width 269 height 28
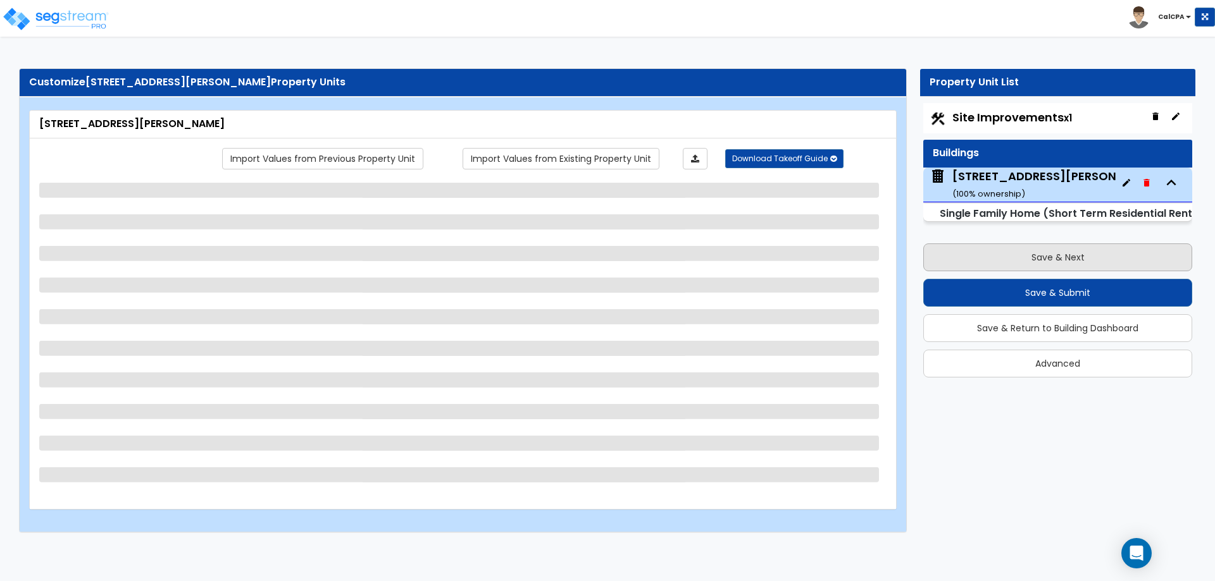
select select "2"
select select "1"
select select "2"
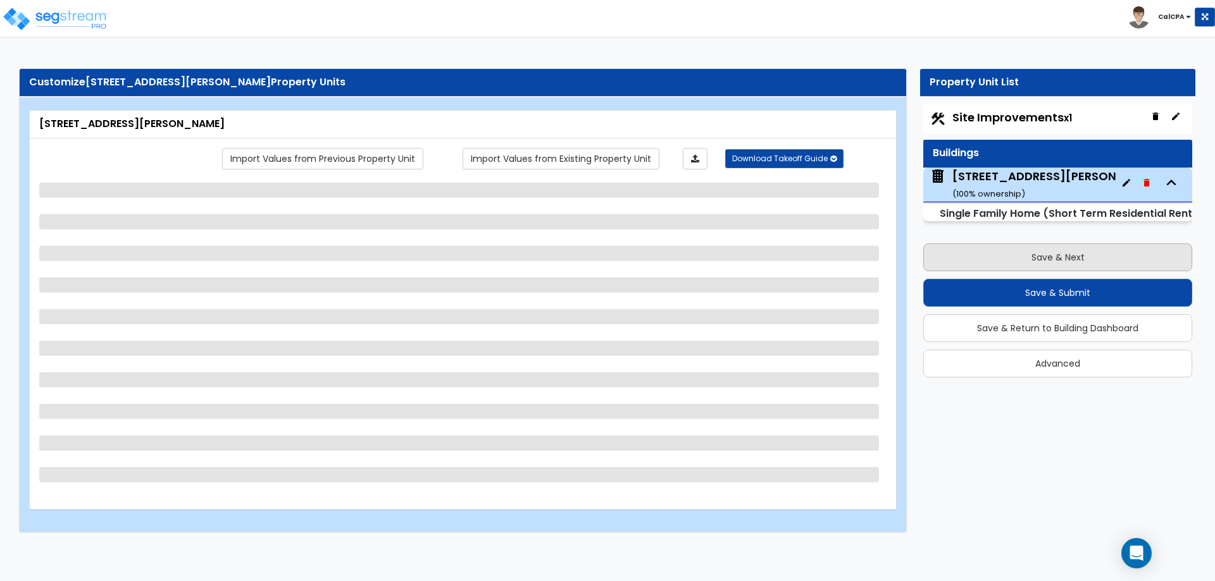
select select "7"
select select "3"
select select "4"
select select "1"
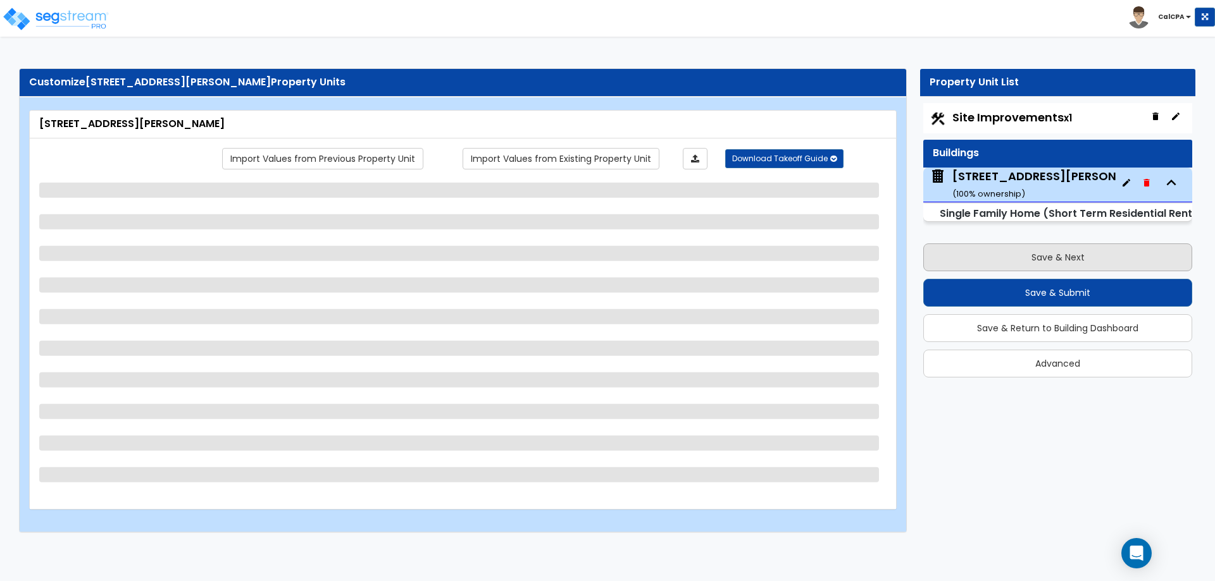
select select "7"
select select "3"
select select "1"
select select "2"
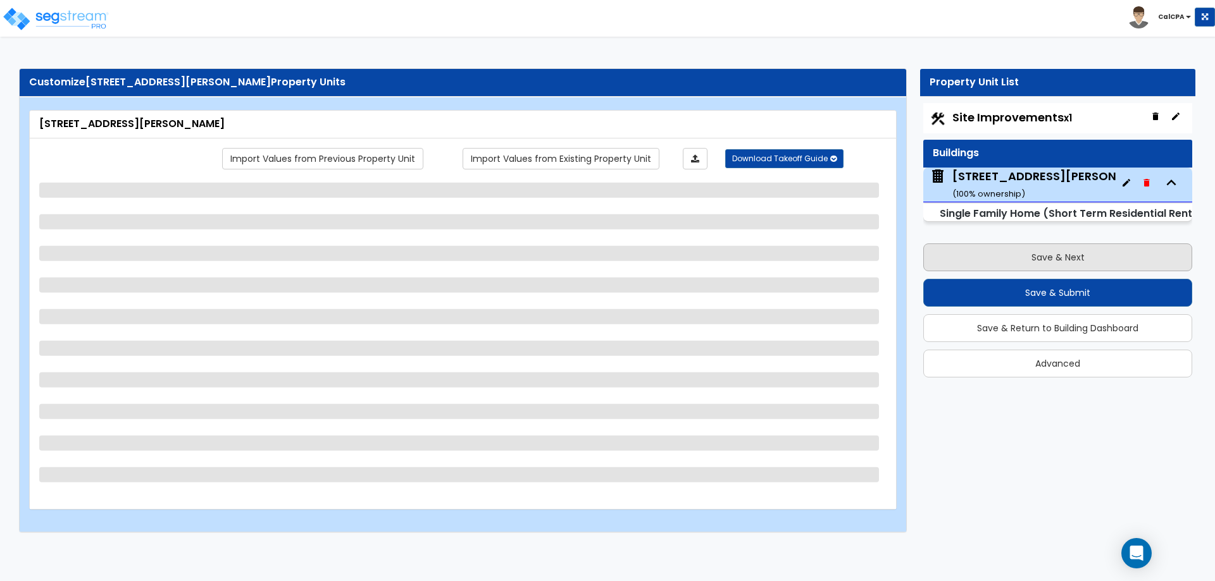
select select "2"
select select "1"
select select "2"
select select "3"
select select "2"
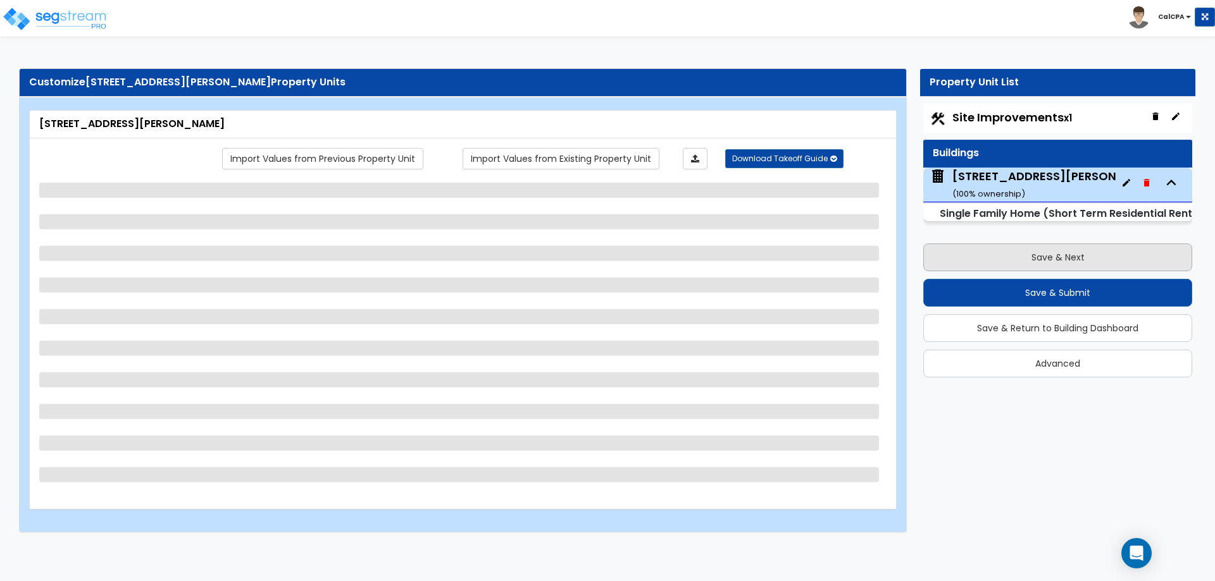
select select "1"
select select "2"
select select "1"
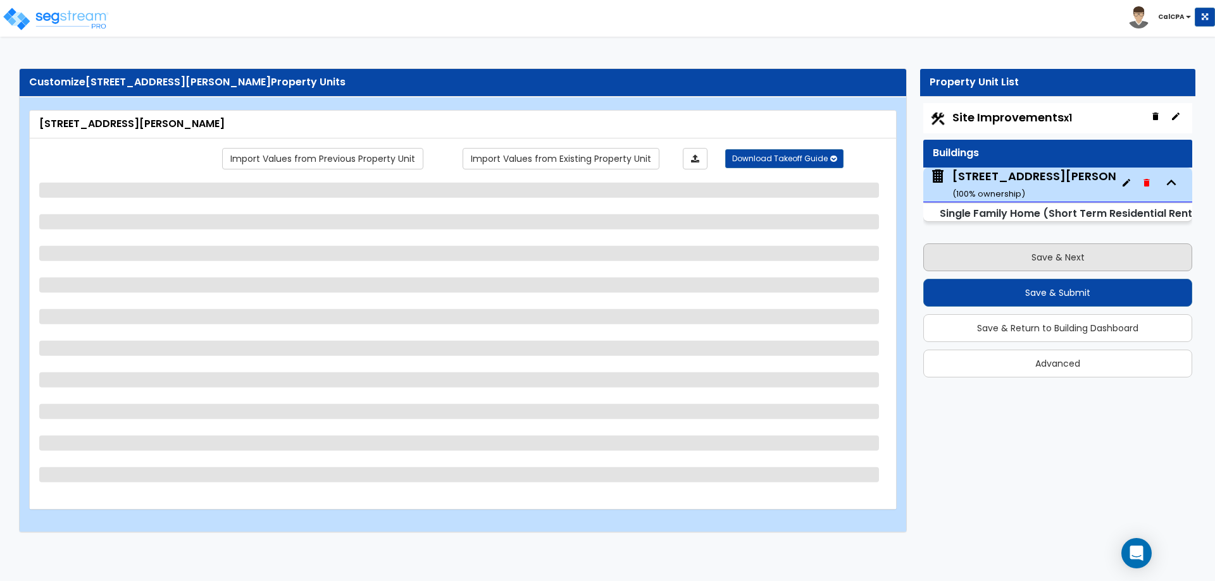
select select "3"
select select "1"
select select "2"
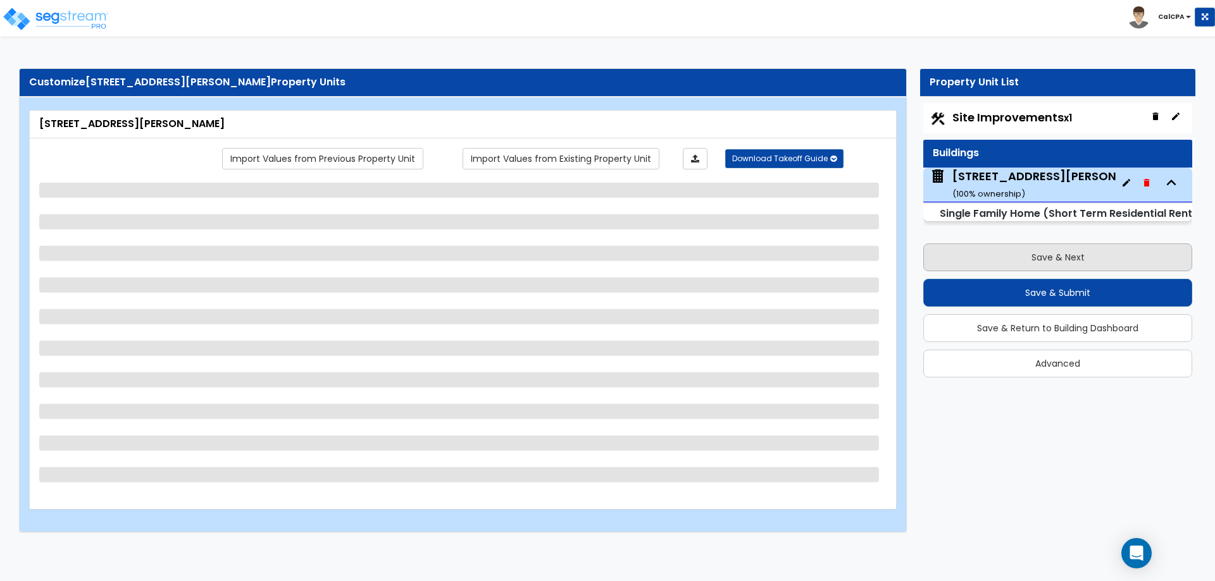
select select "3"
select select "2"
select select "3"
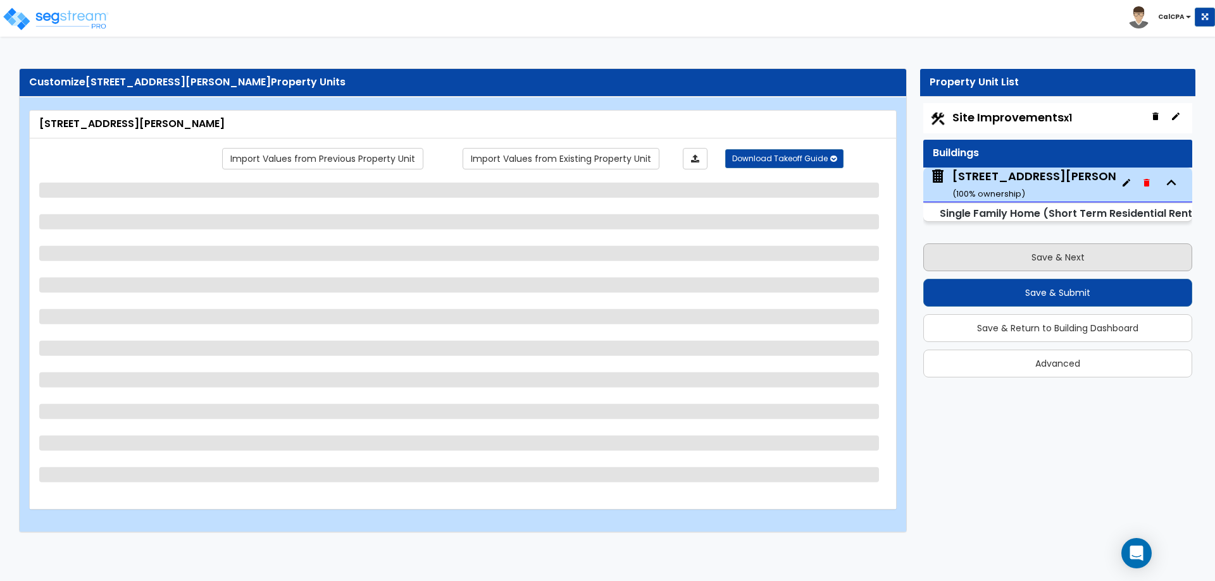
select select "1"
select select "3"
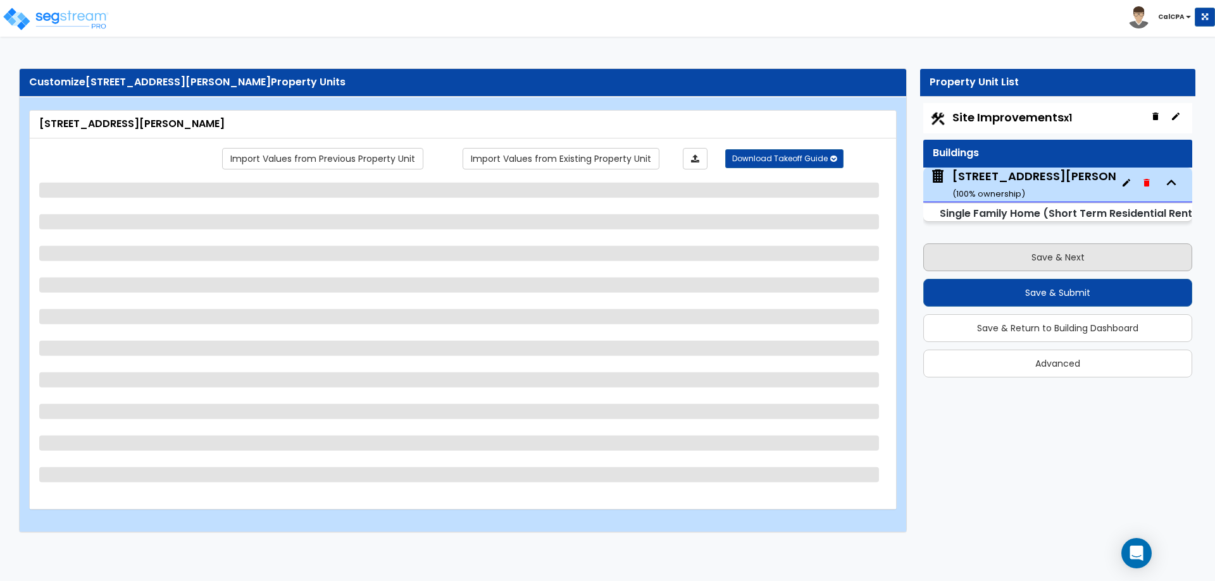
select select "4"
select select "1"
select select "2"
select select "1"
select select "3"
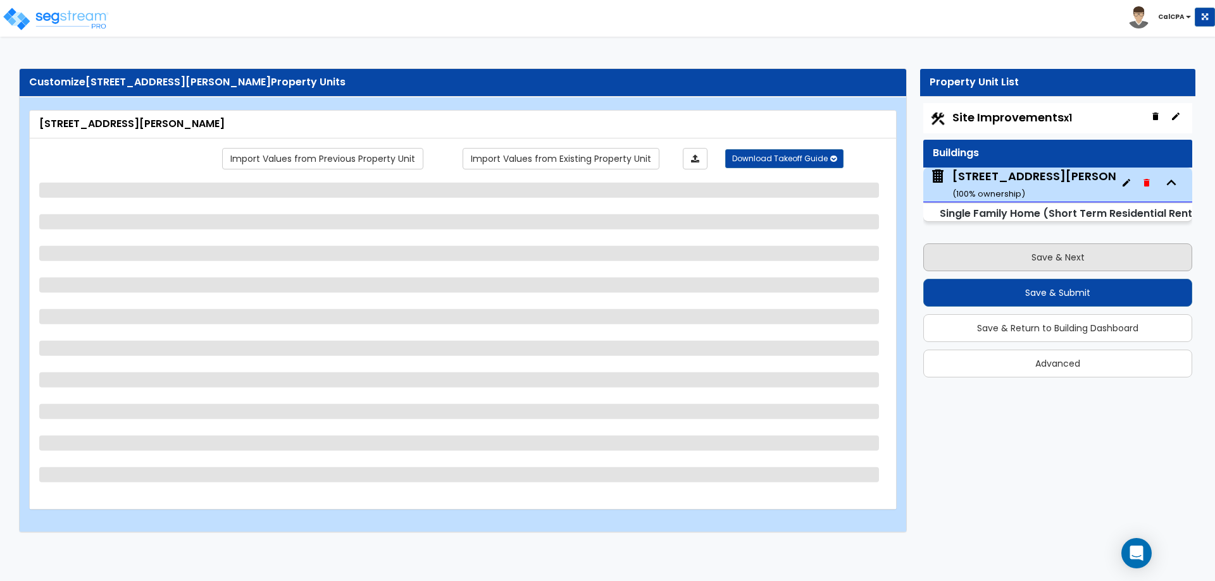
select select "4"
select select "1"
select select "3"
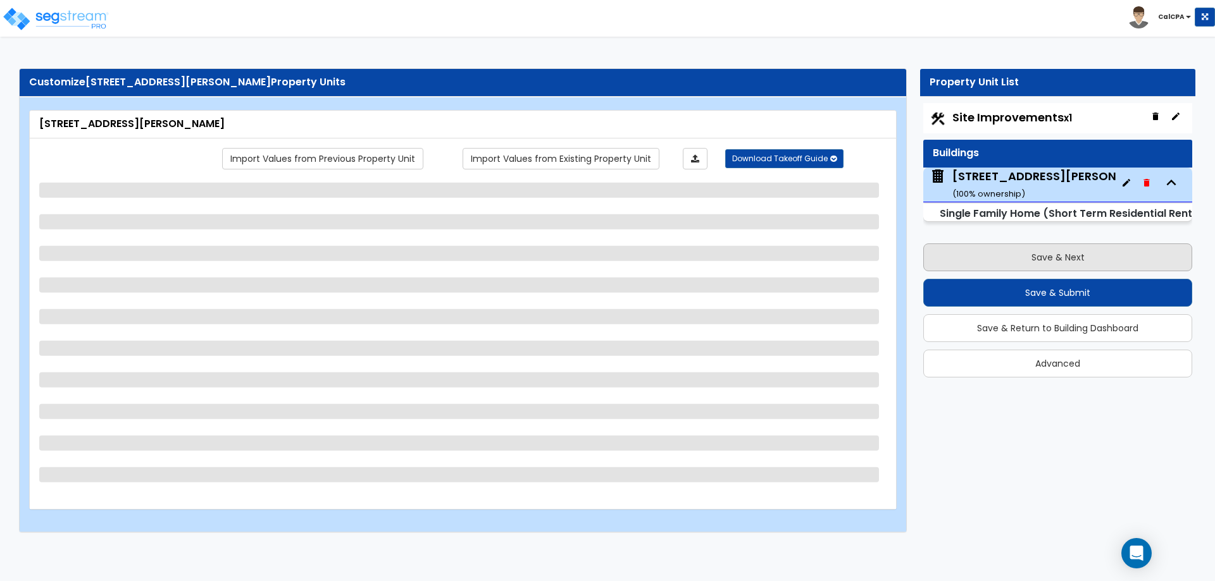
select select "3"
select select "4"
select select "1"
select select "2"
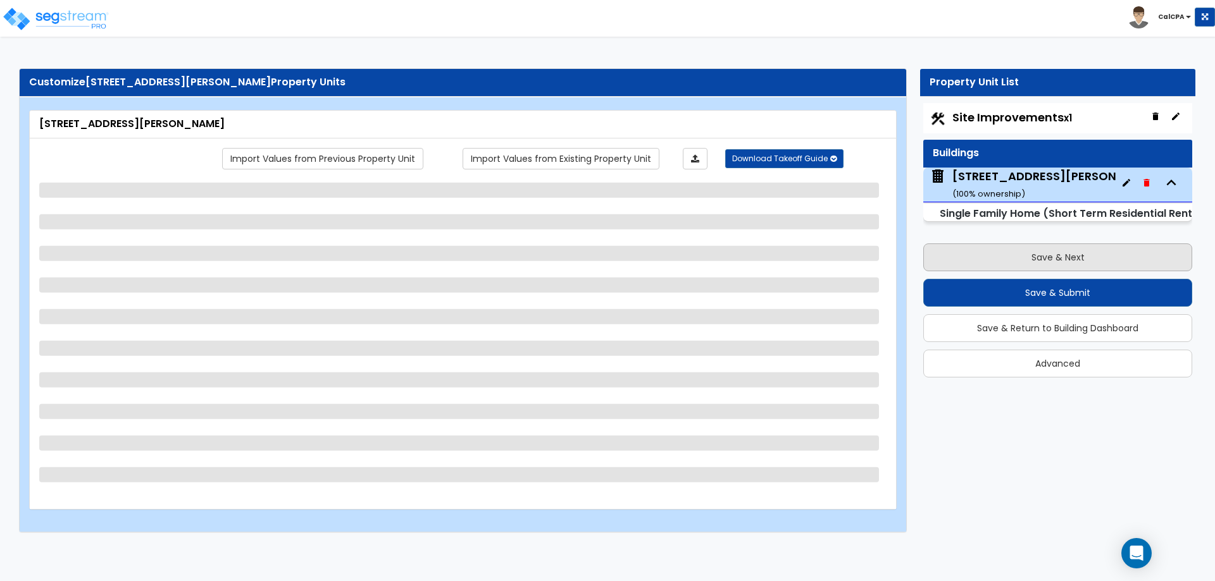
select select "3"
select select "4"
select select "1"
select select "3"
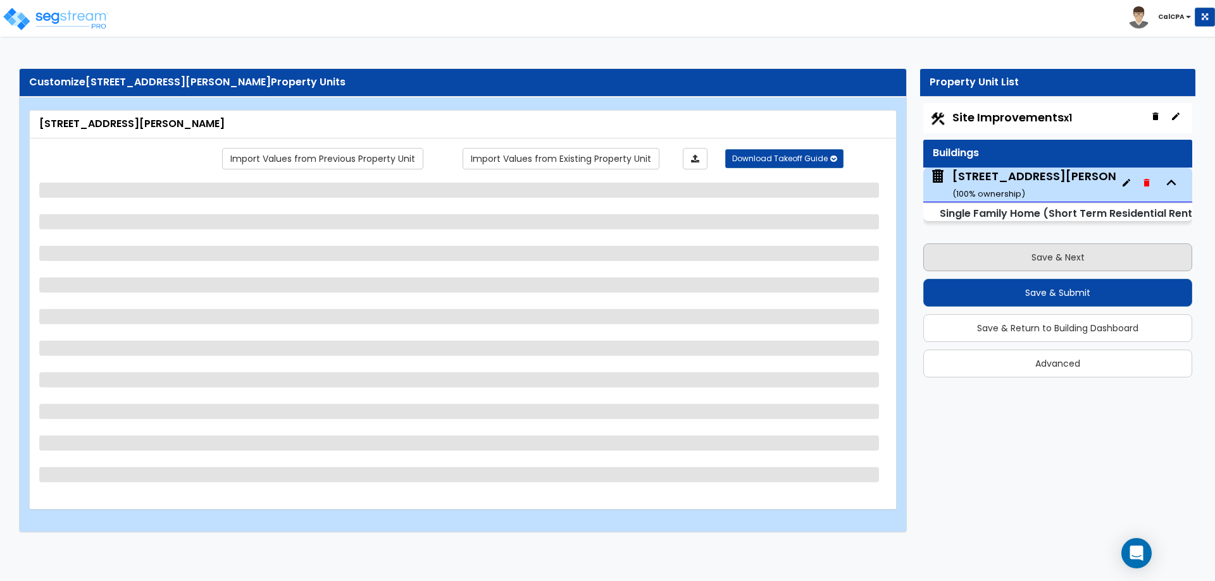
select select "4"
select select "1"
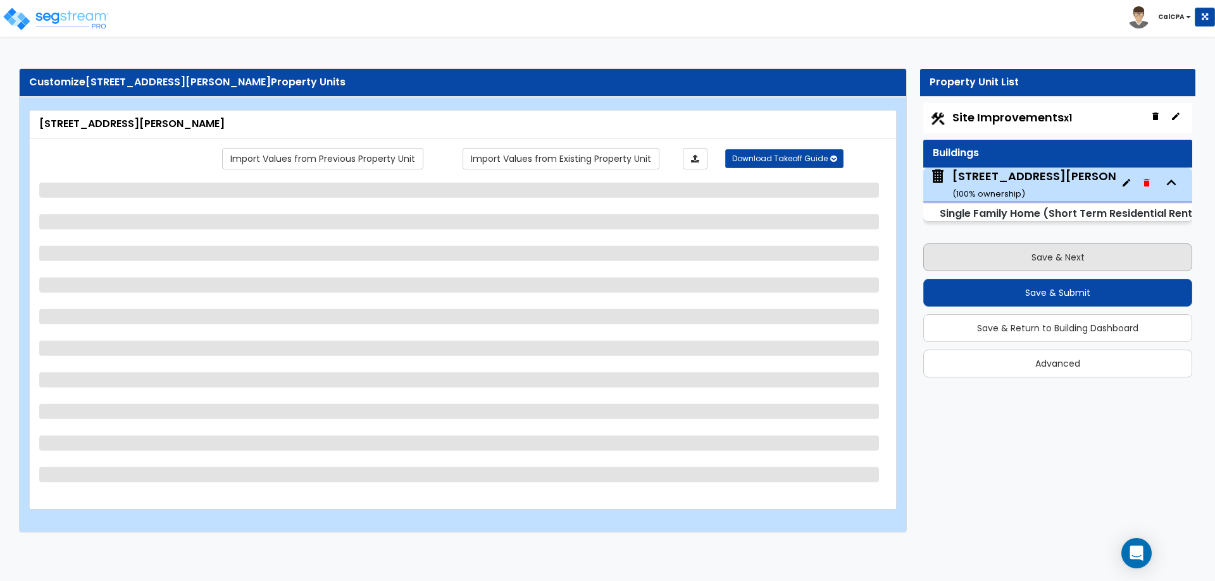
select select "1"
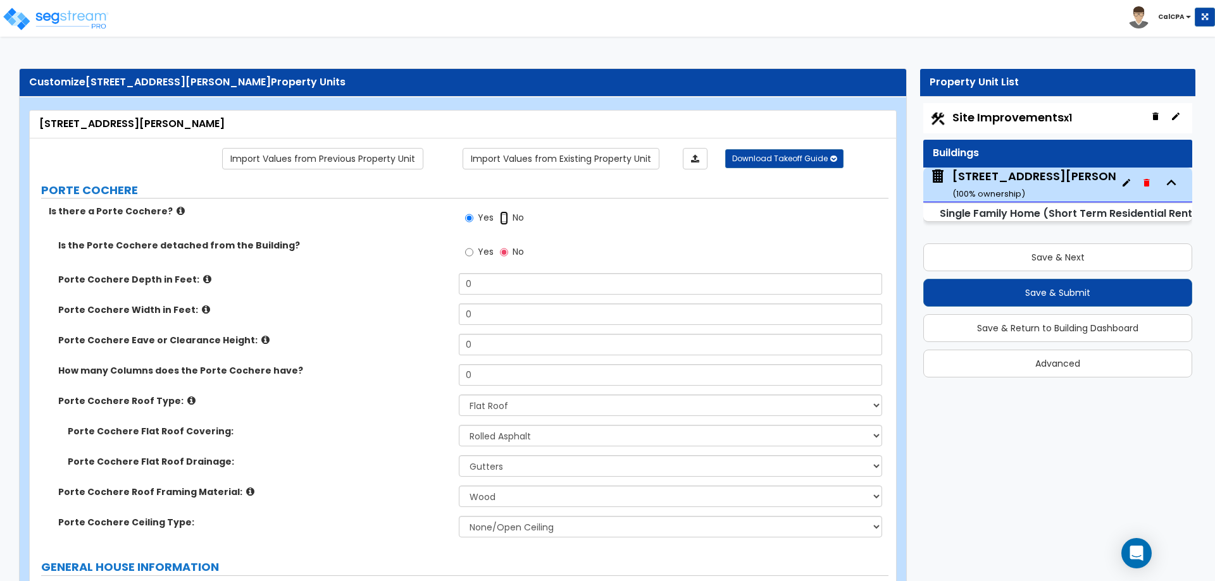
click at [502, 216] on input "No" at bounding box center [504, 218] width 8 height 14
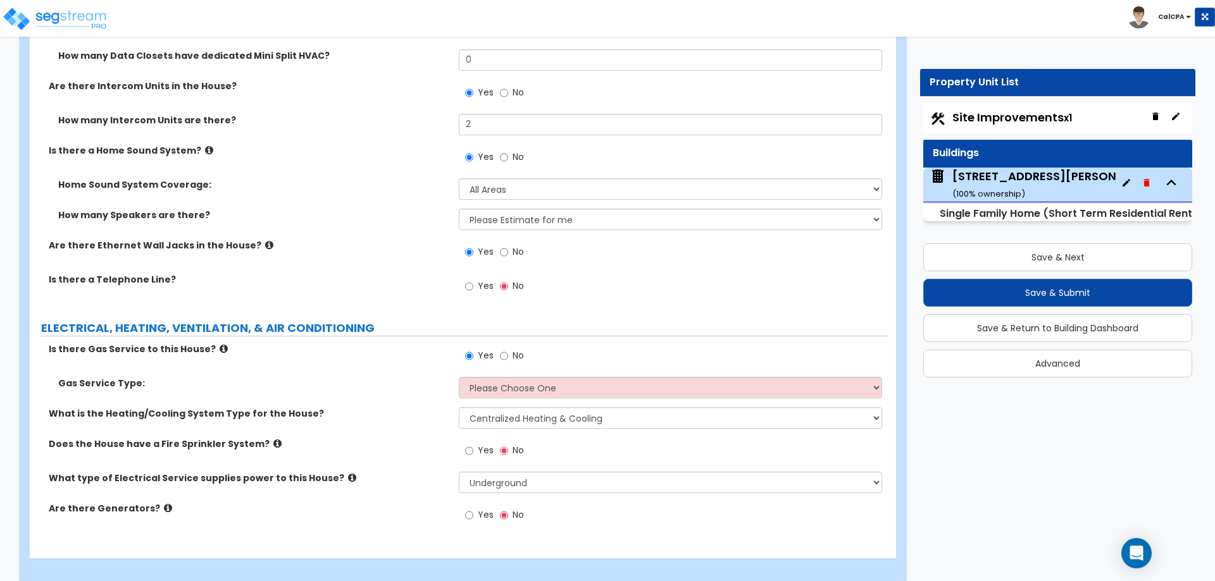
scroll to position [6719, 0]
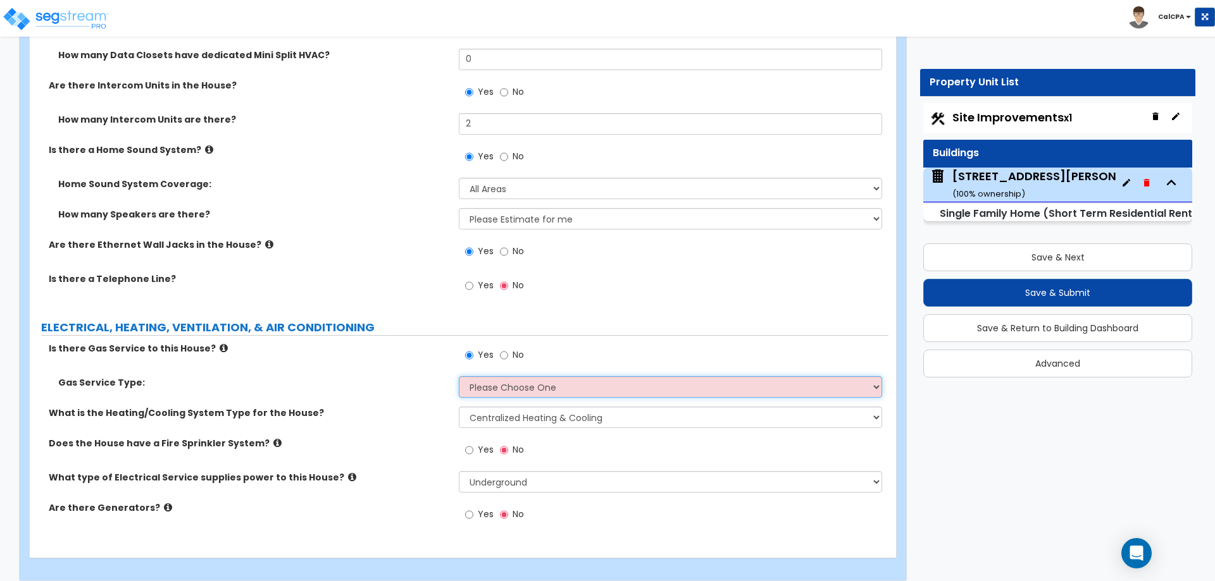
click at [878, 378] on select "Please Choose One Natural Gas Service Propane Tank On-site" at bounding box center [670, 387] width 423 height 22
click at [459, 376] on select "Please Choose One Natural Gas Service Propane Tank On-site" at bounding box center [670, 387] width 423 height 22
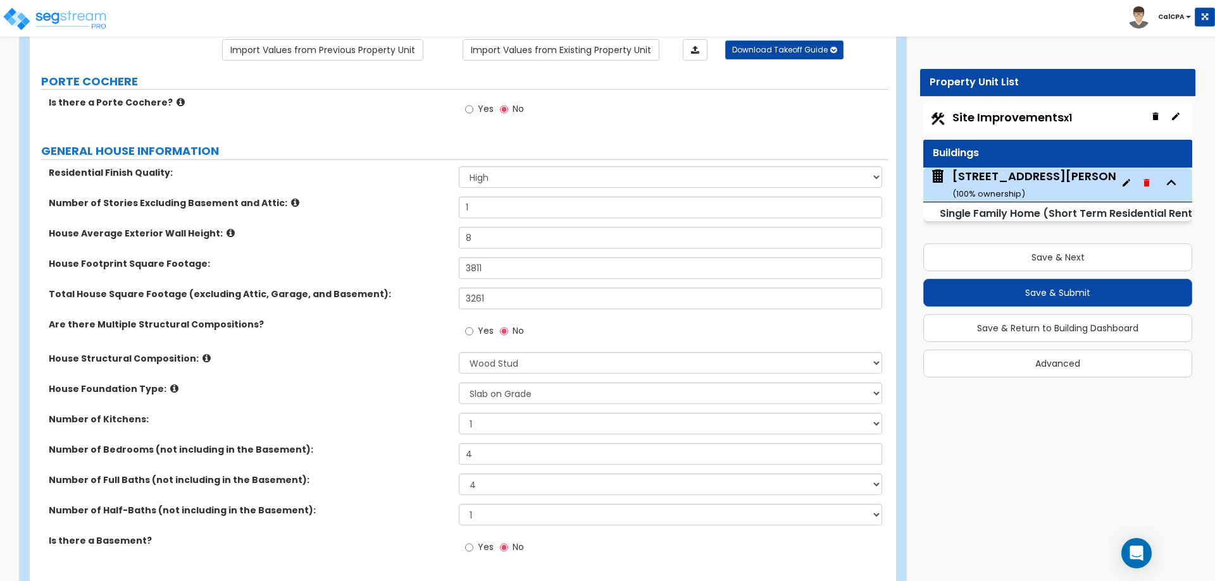
scroll to position [0, 0]
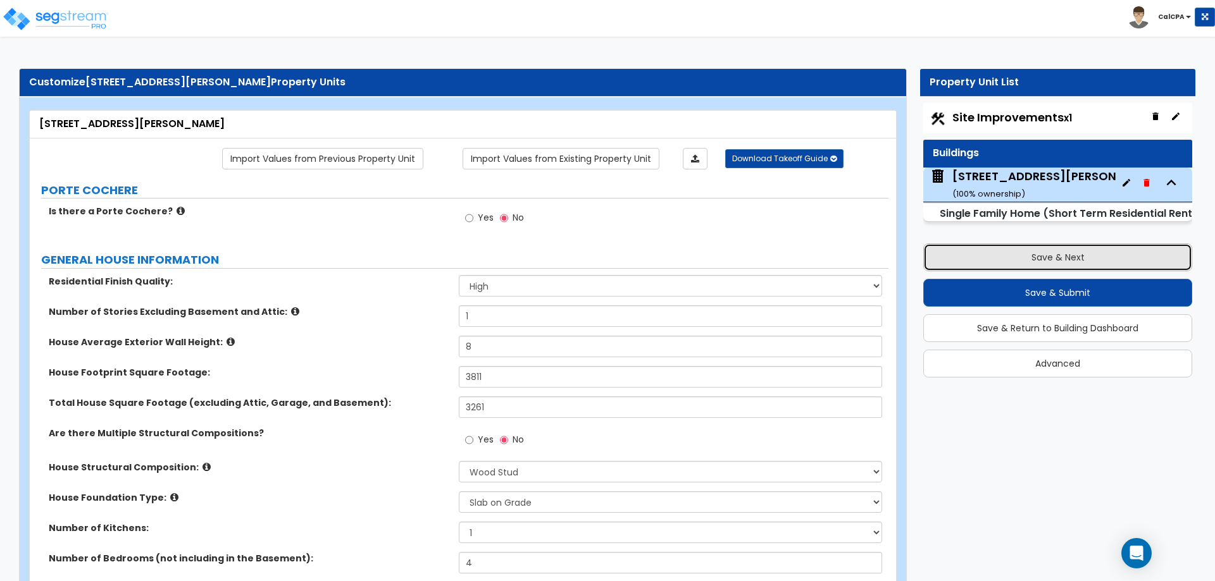
click at [1057, 259] on button "Save & Next" at bounding box center [1057, 258] width 269 height 28
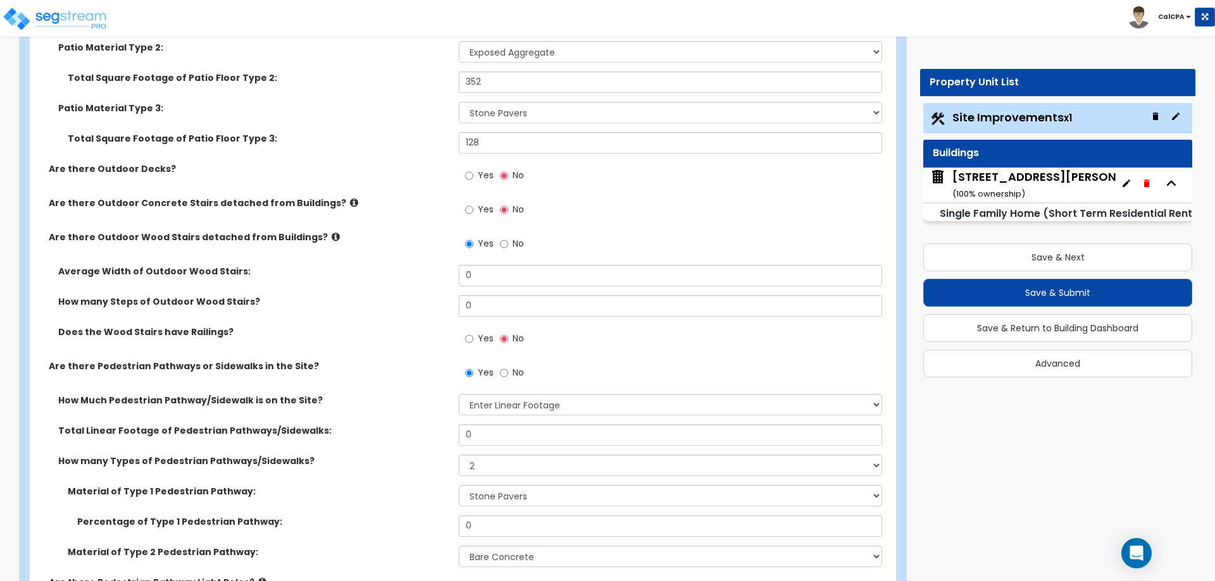
scroll to position [1139, 0]
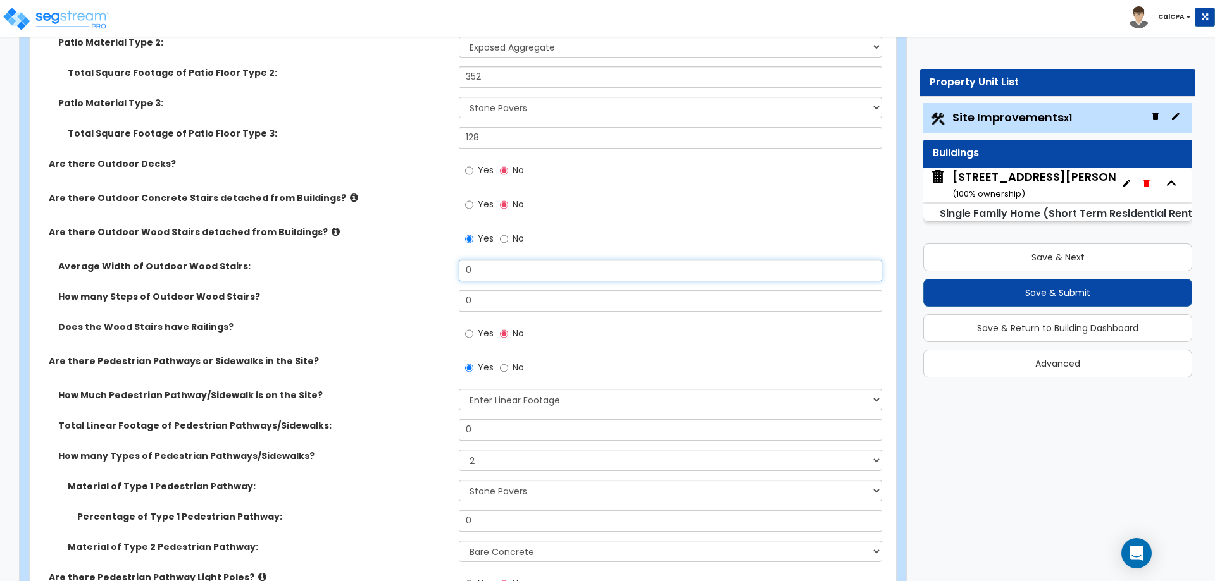
drag, startPoint x: 498, startPoint y: 268, endPoint x: 457, endPoint y: 264, distance: 40.7
click at [457, 264] on div "Average Width of Outdoor Wood Stairs: 0" at bounding box center [459, 275] width 859 height 30
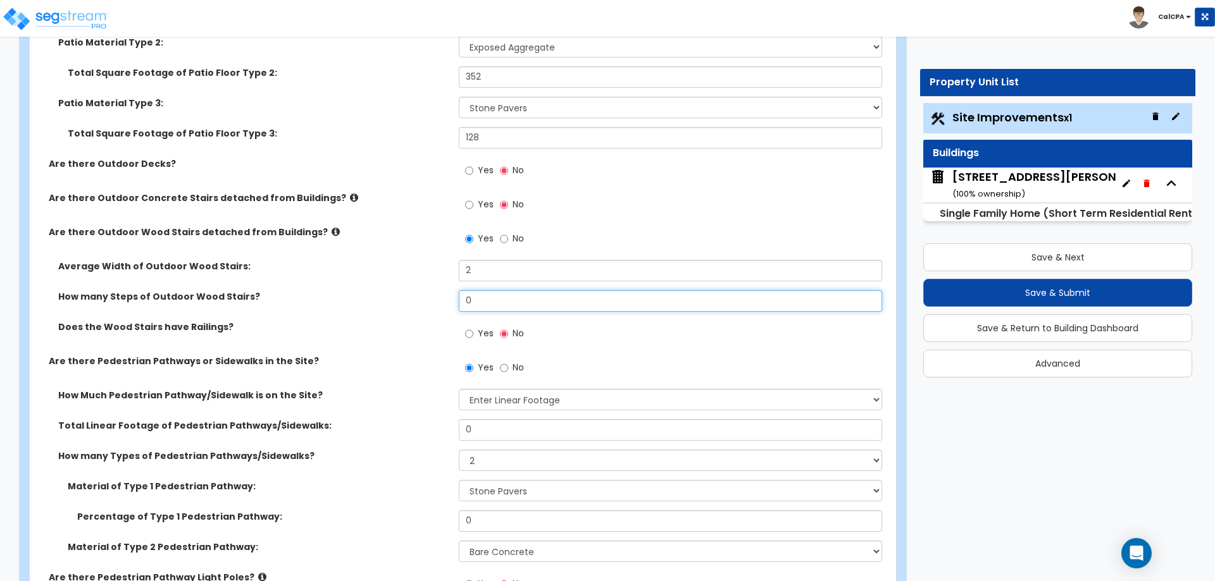
drag, startPoint x: 495, startPoint y: 301, endPoint x: 454, endPoint y: 301, distance: 40.5
click at [454, 301] on div "How many Steps of Outdoor Wood Stairs? 0" at bounding box center [459, 305] width 859 height 30
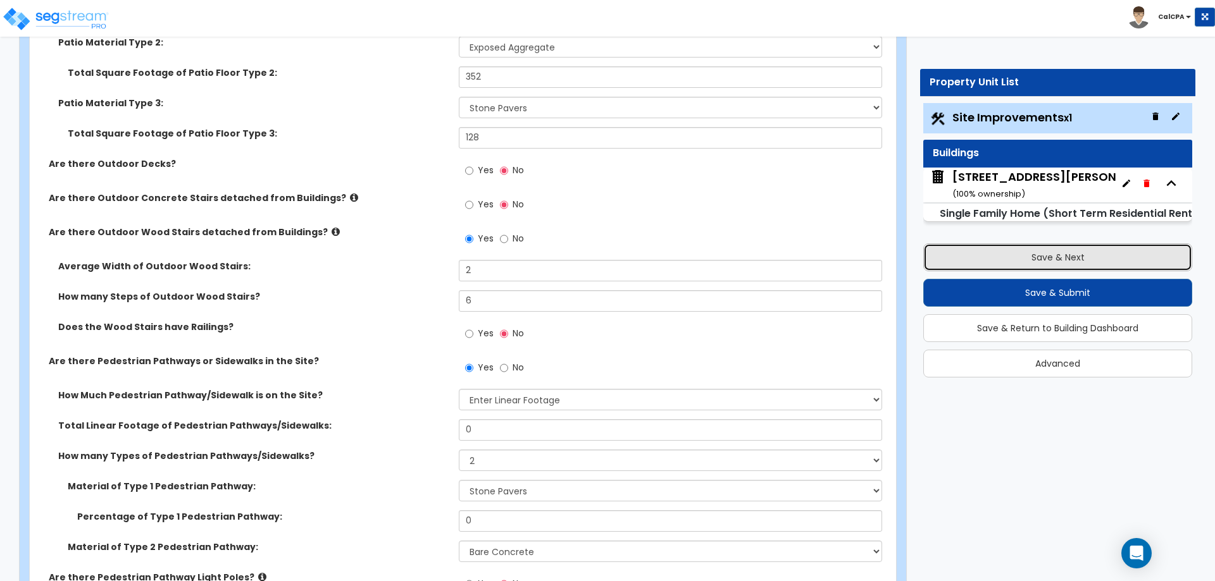
click at [969, 251] on button "Save & Next" at bounding box center [1057, 258] width 269 height 28
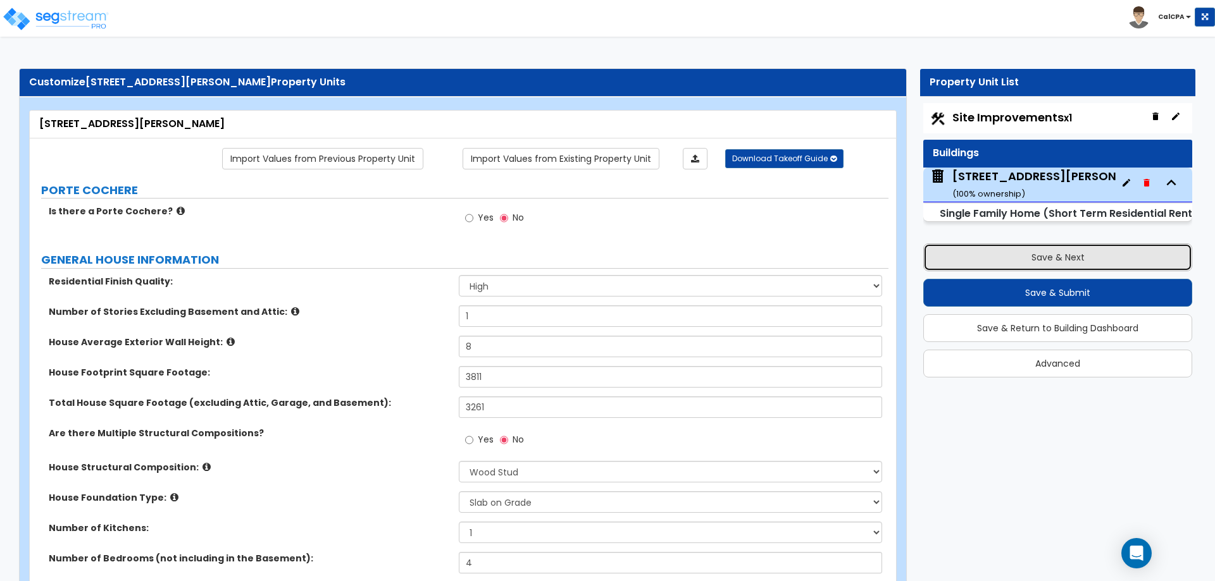
click at [1017, 255] on button "Save & Next" at bounding box center [1057, 258] width 269 height 28
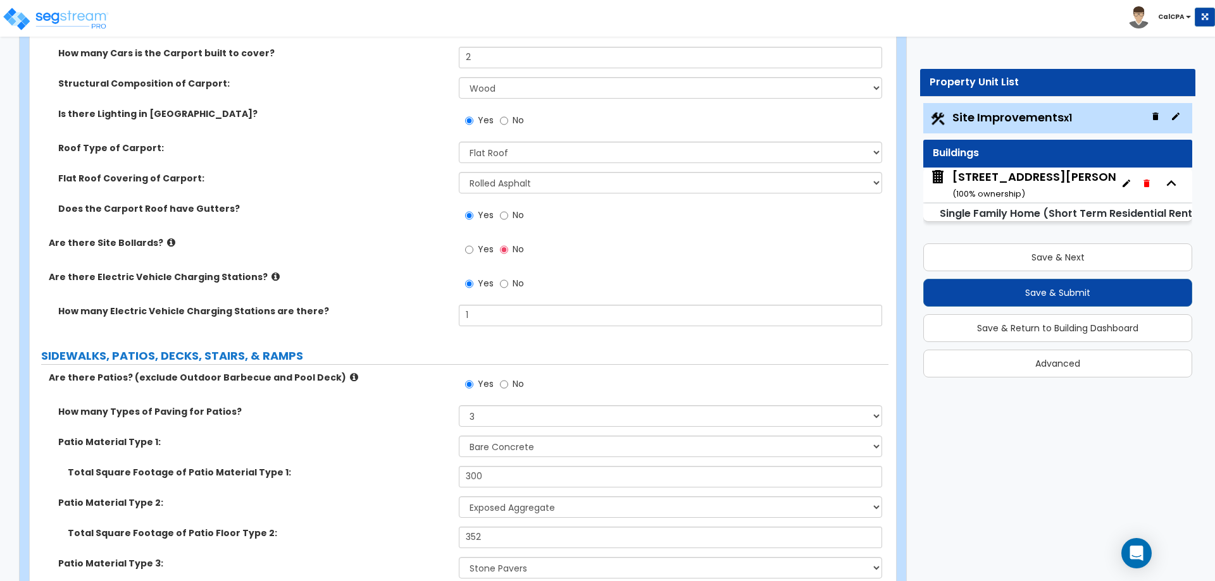
scroll to position [696, 0]
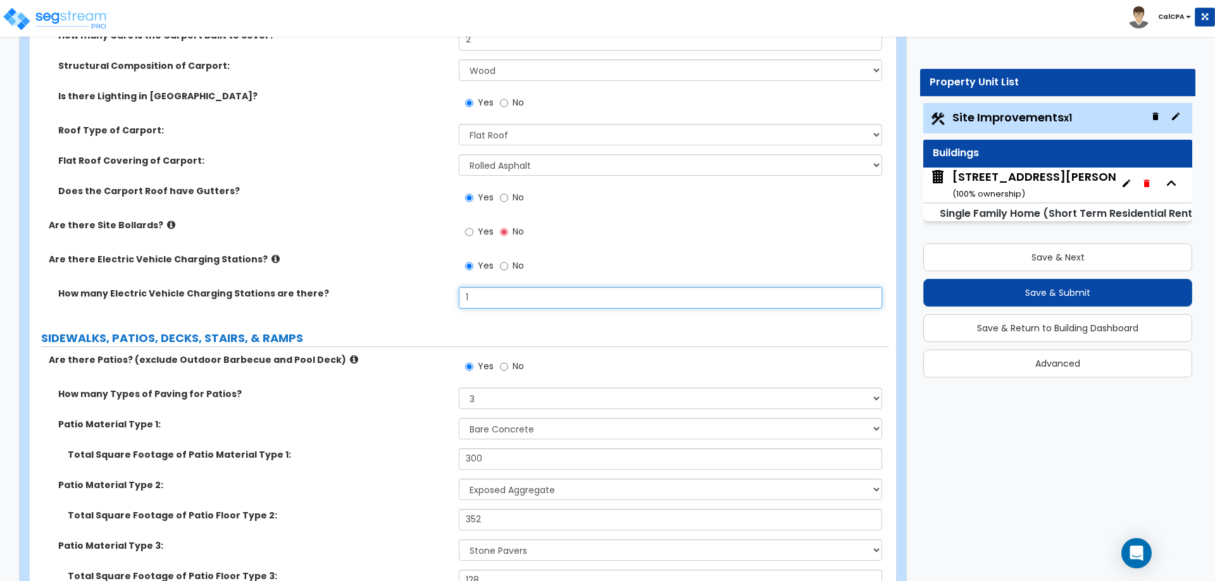
drag, startPoint x: 503, startPoint y: 297, endPoint x: 454, endPoint y: 293, distance: 48.9
click at [454, 293] on div "How many Electric Vehicle Charging Stations are there? 1" at bounding box center [459, 302] width 859 height 30
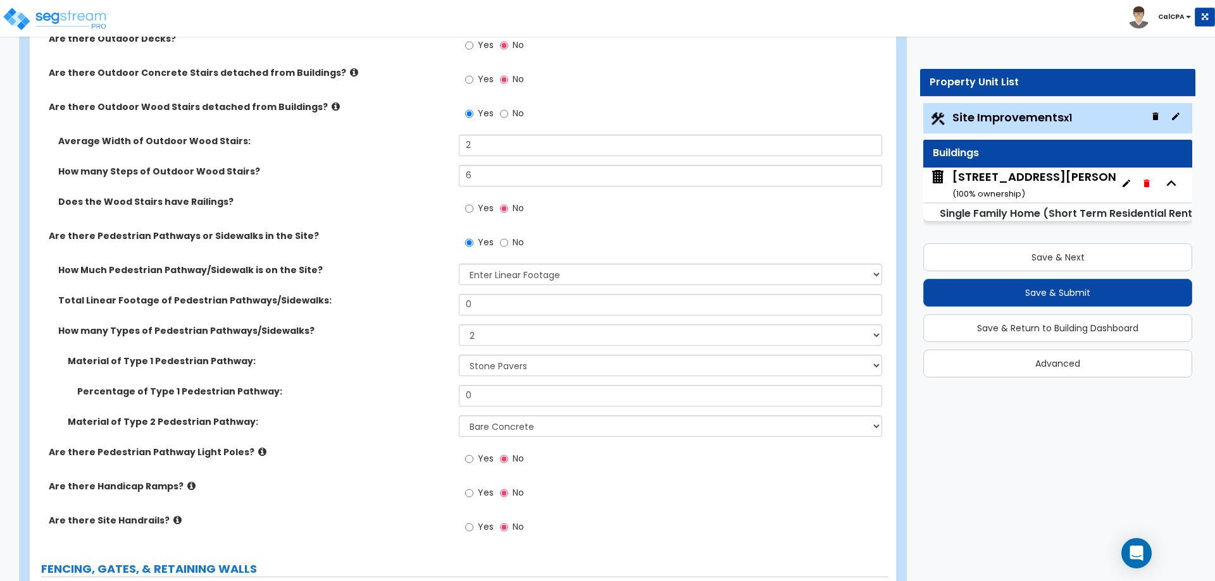
scroll to position [1265, 0]
click at [495, 302] on input "0" at bounding box center [670, 304] width 423 height 22
drag, startPoint x: 495, startPoint y: 302, endPoint x: 449, endPoint y: 298, distance: 45.7
click at [449, 298] on div "Total Linear Footage of Pedestrian Pathways/Sidewalks: 0" at bounding box center [459, 308] width 859 height 30
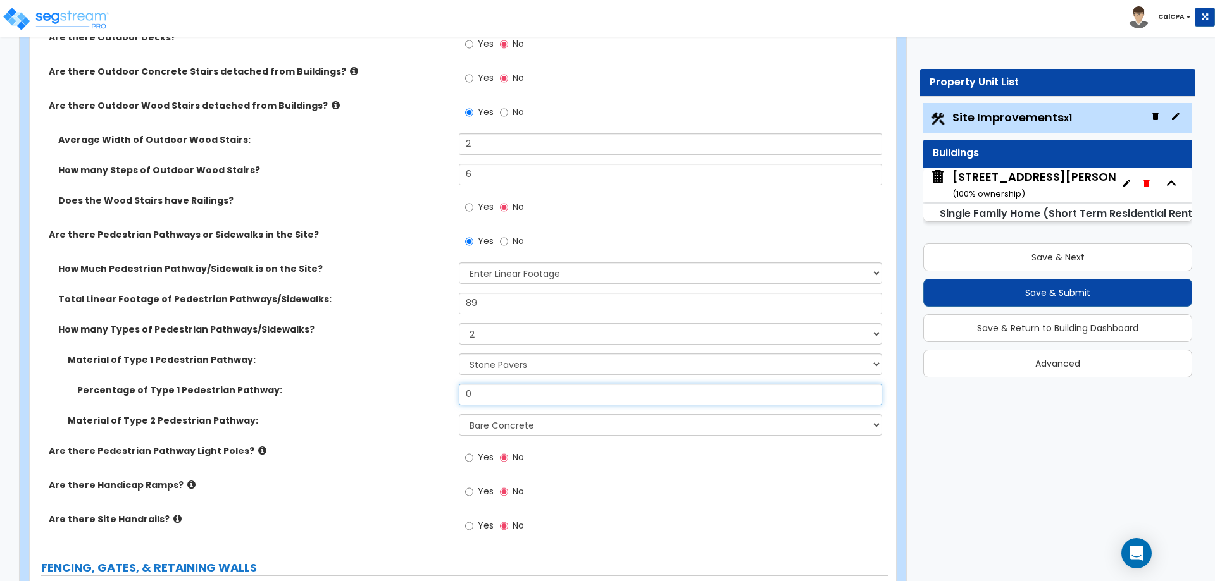
click at [519, 394] on input "0" at bounding box center [670, 395] width 423 height 22
drag, startPoint x: 519, startPoint y: 394, endPoint x: 442, endPoint y: 390, distance: 77.9
click at [442, 390] on div "Percentage of Type 1 Pedestrian Pathway: 0" at bounding box center [459, 399] width 859 height 30
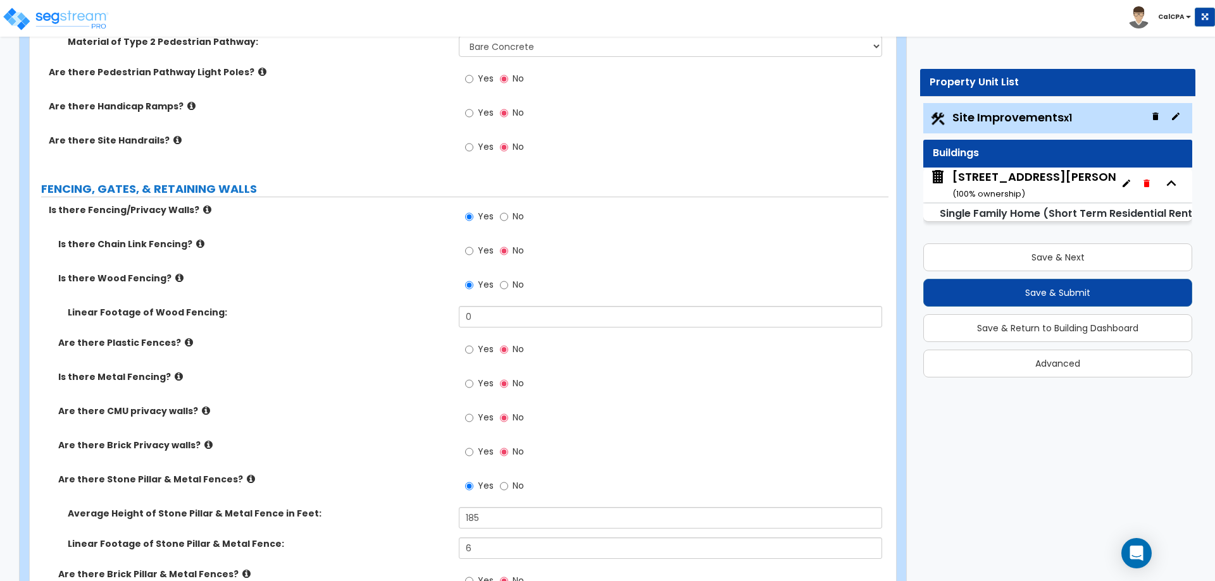
scroll to position [1645, 0]
drag, startPoint x: 493, startPoint y: 319, endPoint x: 438, endPoint y: 316, distance: 54.5
click at [438, 316] on div "Linear Footage of Wood Fencing: 0" at bounding box center [459, 321] width 859 height 30
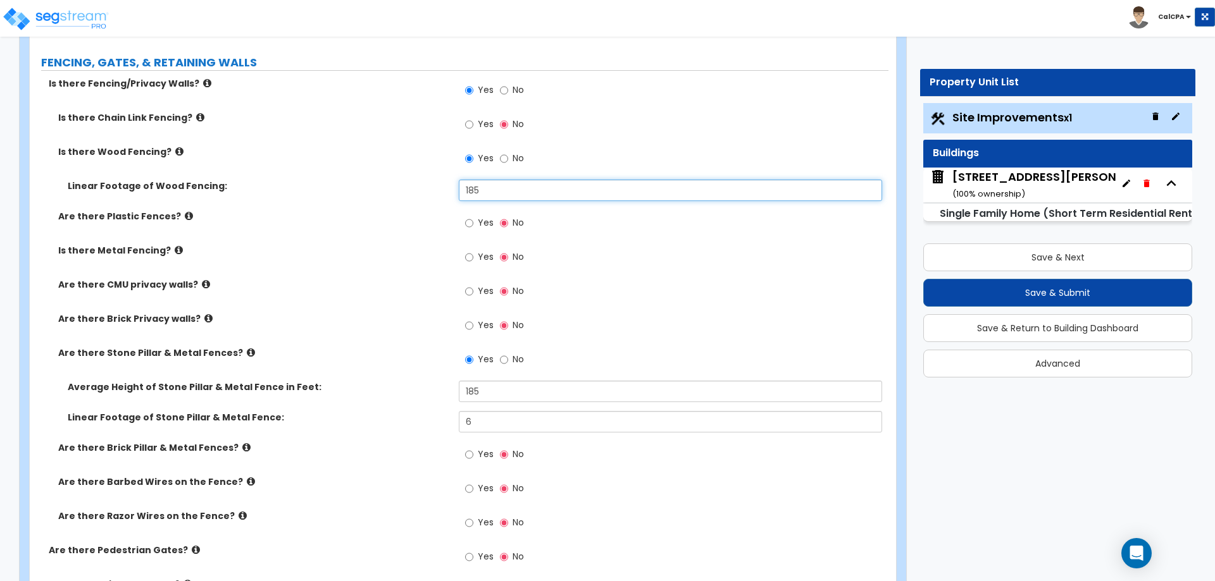
scroll to position [1772, 0]
click at [504, 156] on input "No" at bounding box center [504, 158] width 8 height 14
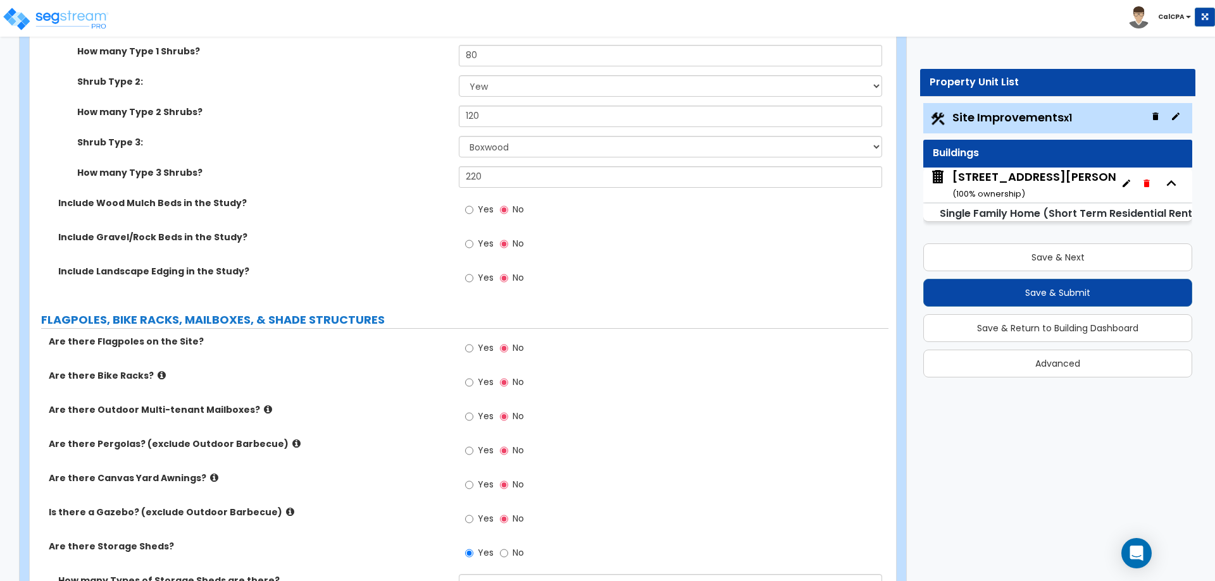
scroll to position [3290, 0]
click at [469, 244] on input "Yes" at bounding box center [469, 244] width 8 height 14
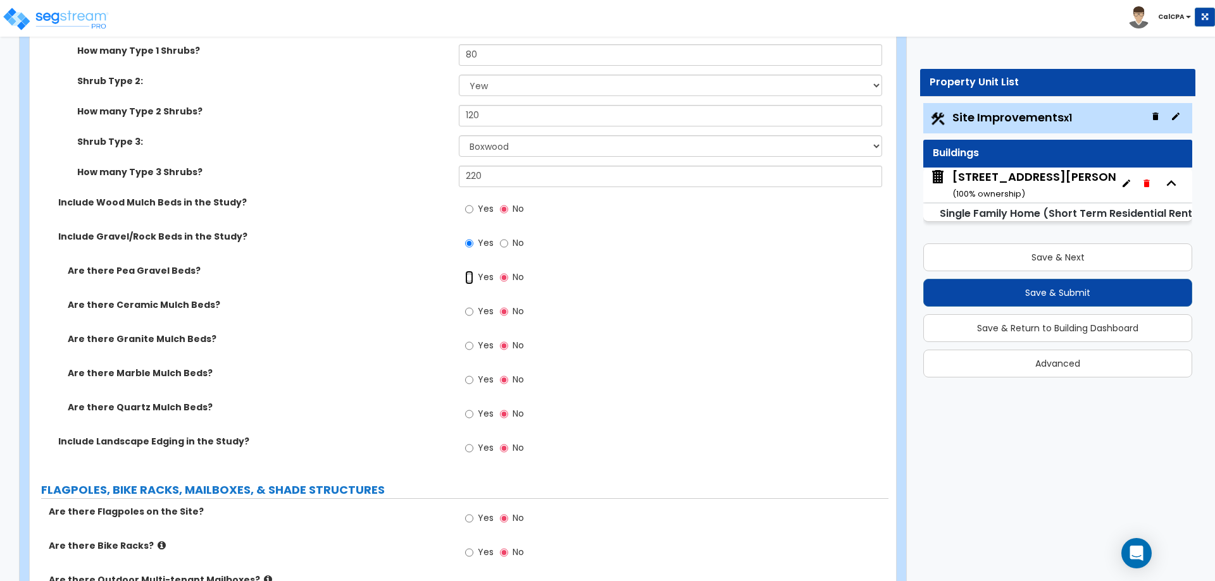
click at [469, 277] on input "Yes" at bounding box center [469, 278] width 8 height 14
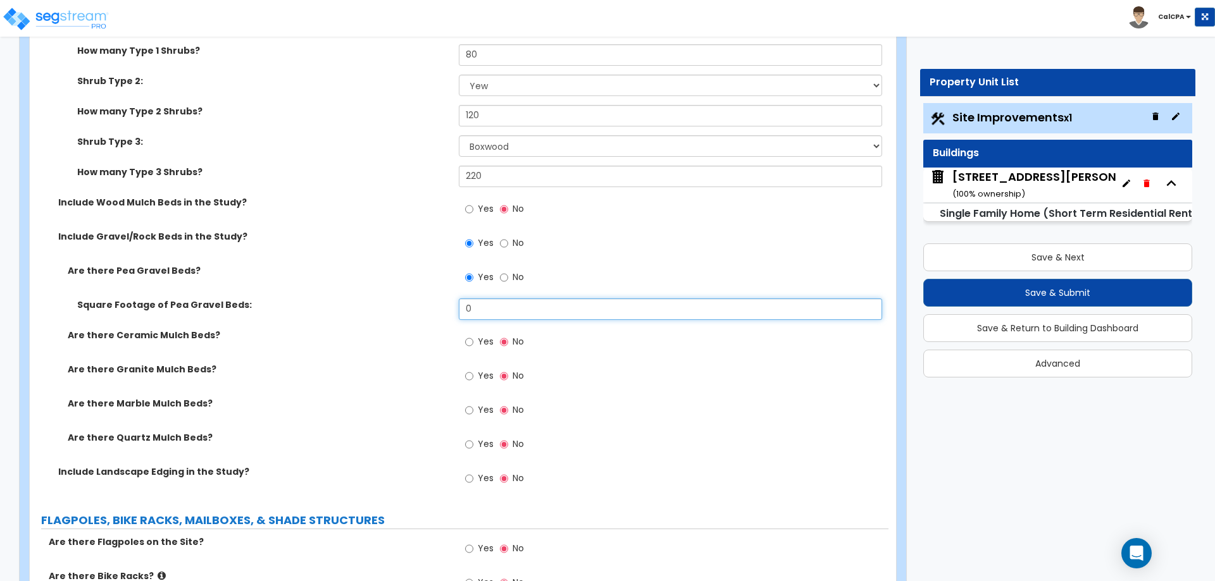
drag, startPoint x: 499, startPoint y: 310, endPoint x: 446, endPoint y: 306, distance: 53.3
click at [446, 306] on div "Square Footage of Pea Gravel Beds: 0" at bounding box center [459, 314] width 859 height 30
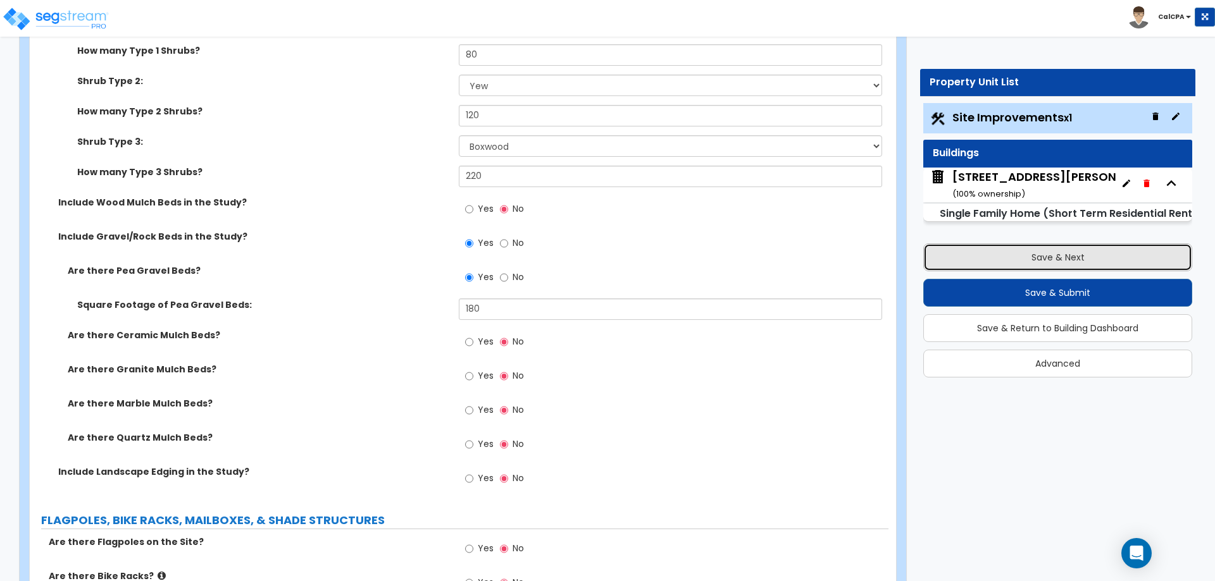
click at [1028, 258] on button "Save & Next" at bounding box center [1057, 258] width 269 height 28
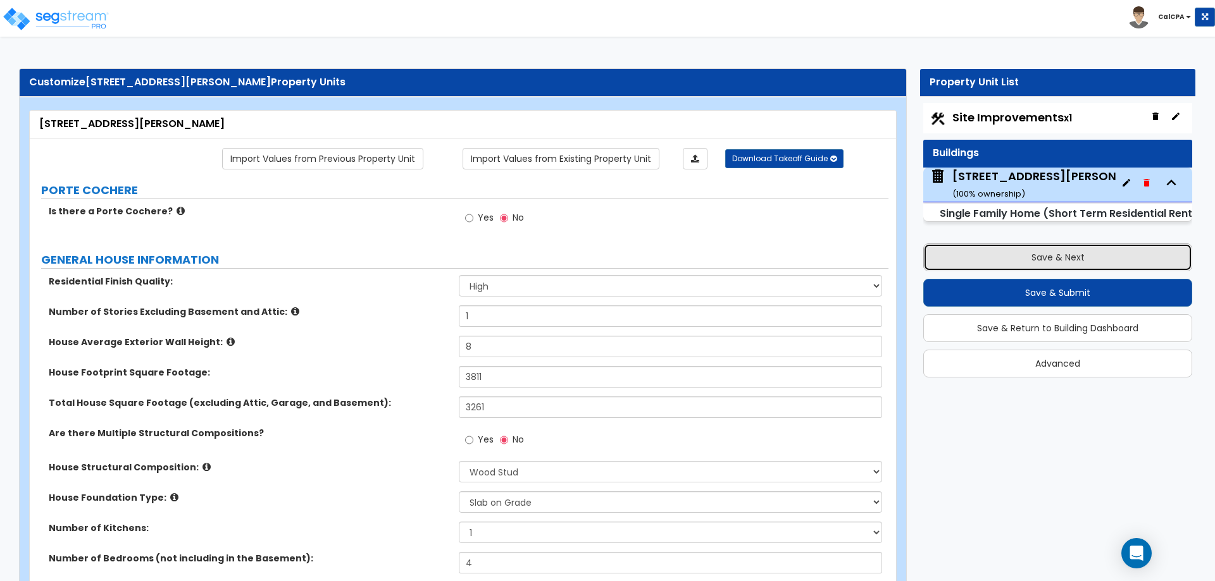
click at [1028, 259] on button "Save & Next" at bounding box center [1057, 258] width 269 height 28
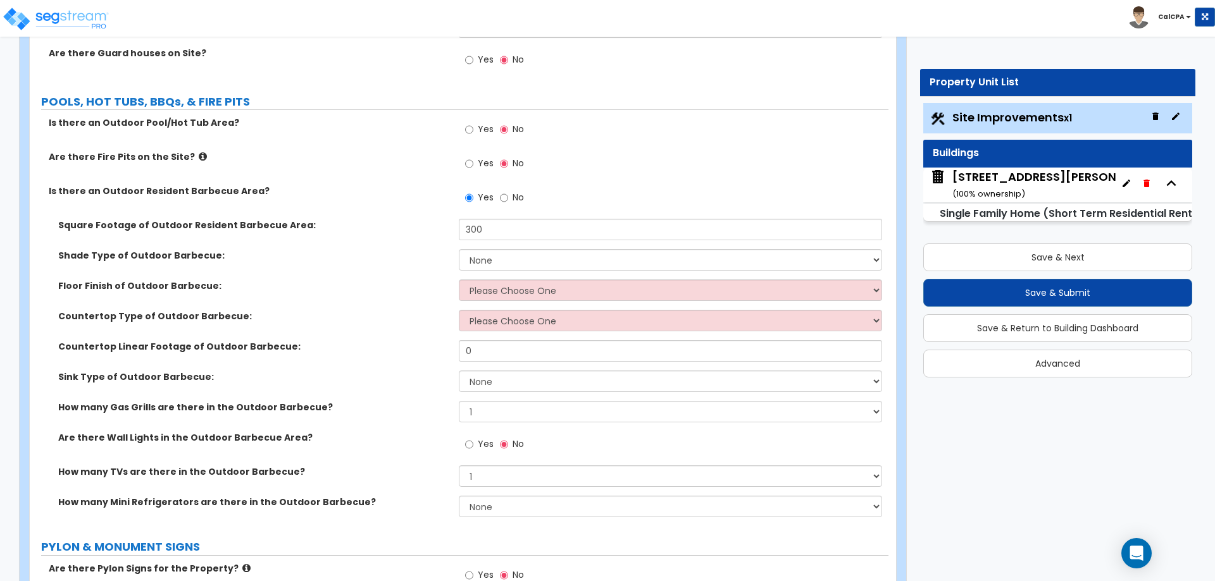
scroll to position [4113, 0]
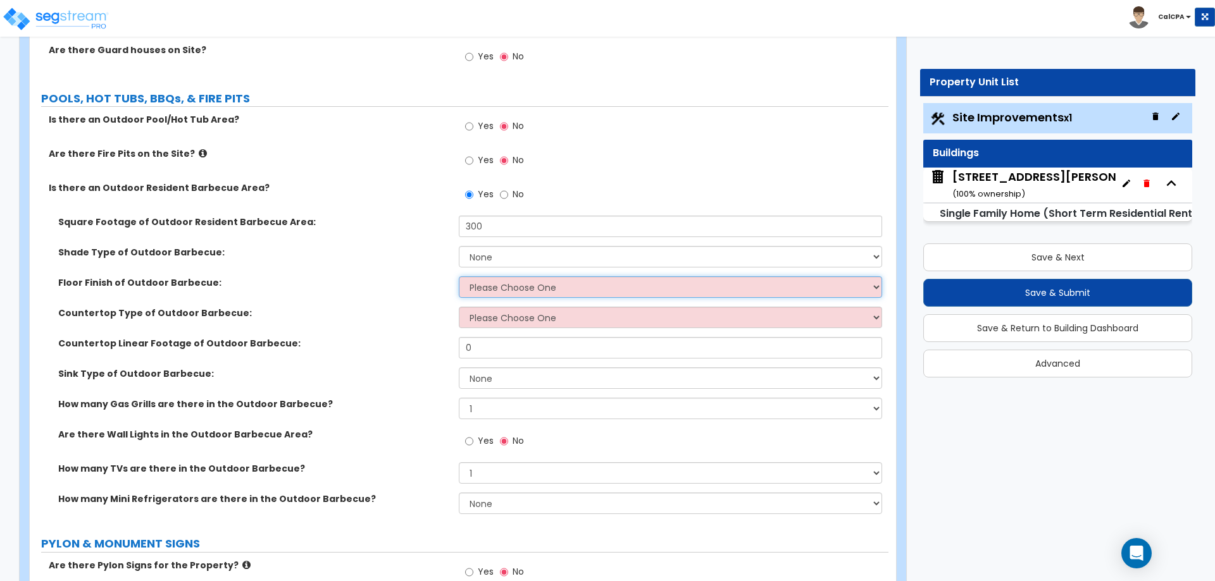
click at [860, 285] on select "Please Choose One Brick Pavers Stone Pavers Concrete" at bounding box center [670, 287] width 423 height 22
click at [459, 276] on select "Please Choose One Brick Pavers Stone Pavers Concrete" at bounding box center [670, 287] width 423 height 22
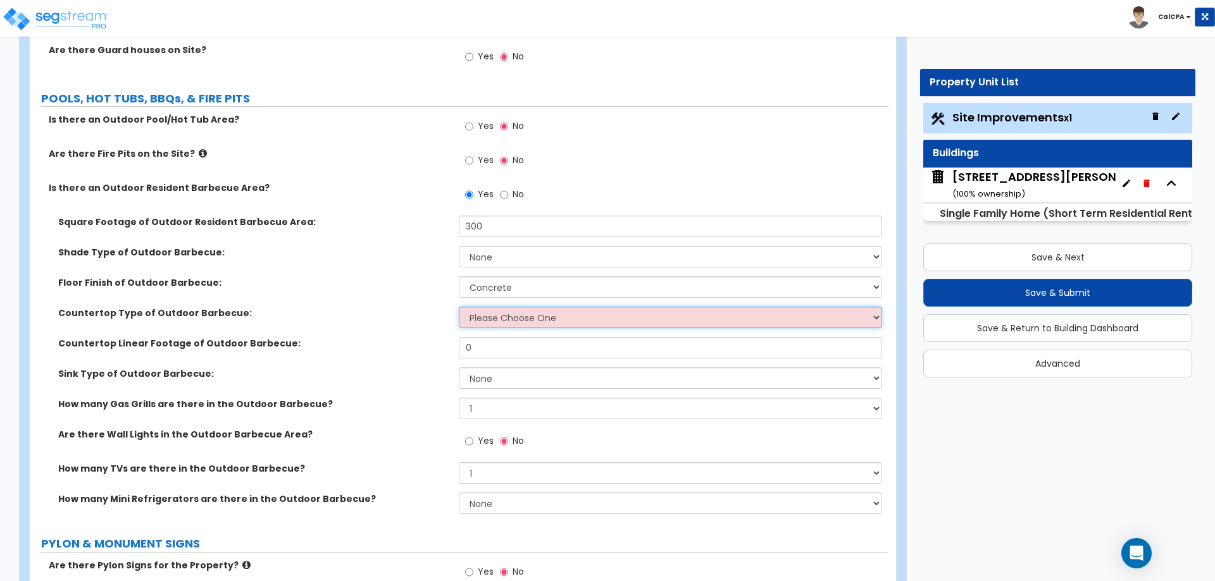
click at [869, 318] on select "Please Choose One Plastic Laminate Solid Surface Stone Quartz Marble" at bounding box center [670, 318] width 423 height 22
click at [459, 307] on select "Please Choose One Plastic Laminate Solid Surface Stone Quartz Marble" at bounding box center [670, 318] width 423 height 22
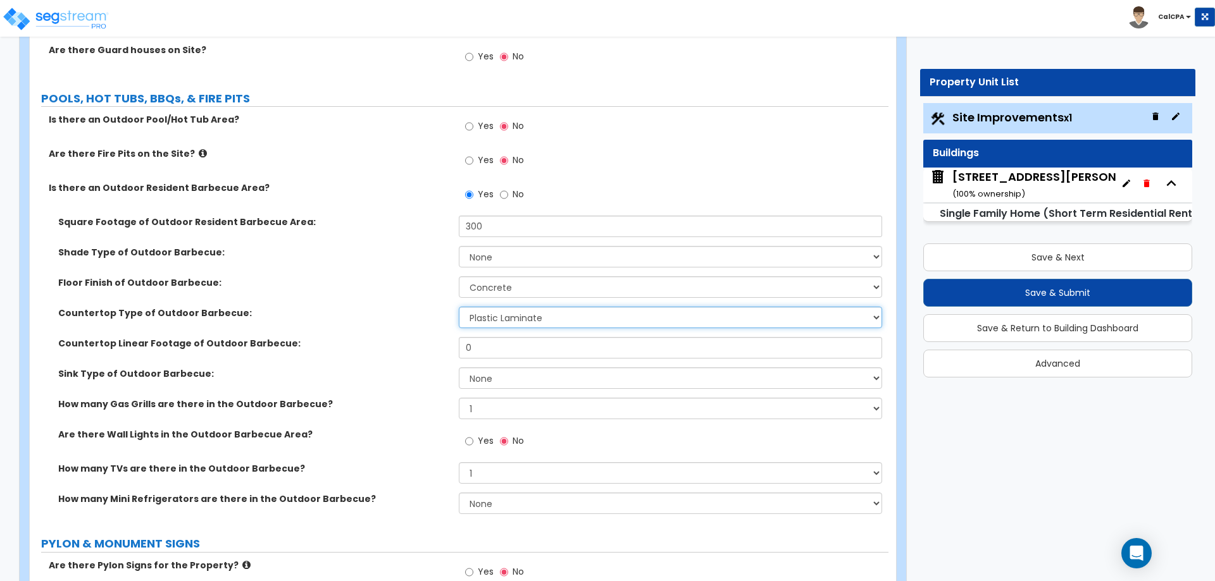
click at [875, 318] on select "Please Choose One Plastic Laminate Solid Surface Stone Quartz Marble" at bounding box center [670, 318] width 423 height 22
click at [459, 307] on select "Please Choose One Plastic Laminate Solid Surface Stone Quartz Marble" at bounding box center [670, 318] width 423 height 22
drag, startPoint x: 489, startPoint y: 353, endPoint x: 438, endPoint y: 351, distance: 51.3
click at [438, 351] on div "Countertop Linear Footage of Outdoor Barbecue: 0" at bounding box center [459, 352] width 859 height 30
drag, startPoint x: 497, startPoint y: 227, endPoint x: 442, endPoint y: 215, distance: 57.0
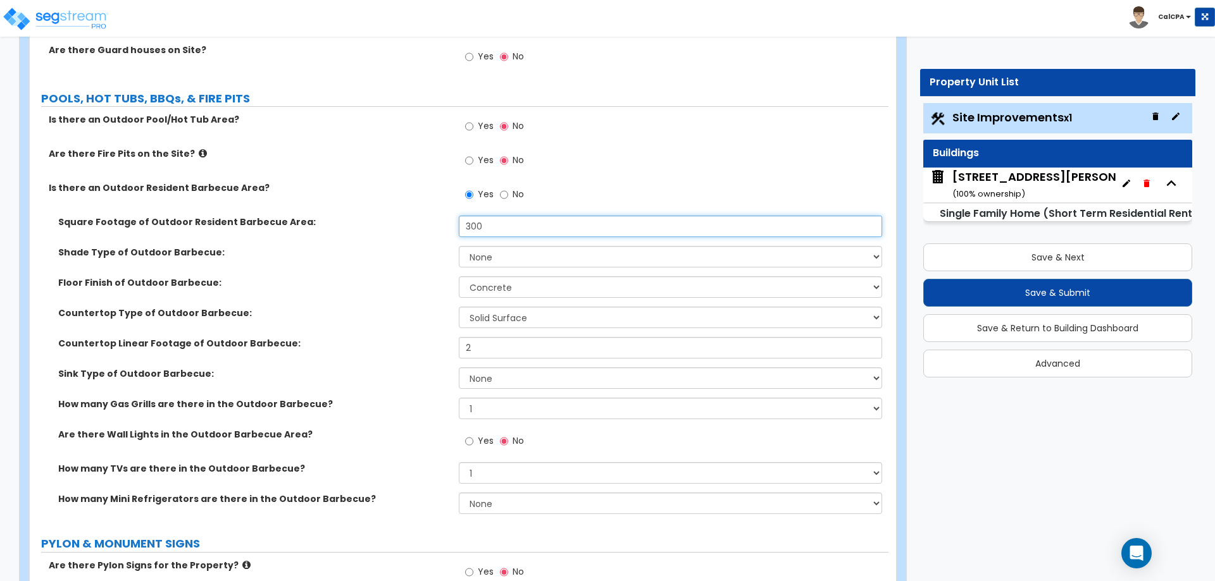
click at [442, 215] on div "Is there an Outdoor Pool/Hot Tub Area? Yes No Are there Fire Pits on the Site? …" at bounding box center [459, 318] width 840 height 410
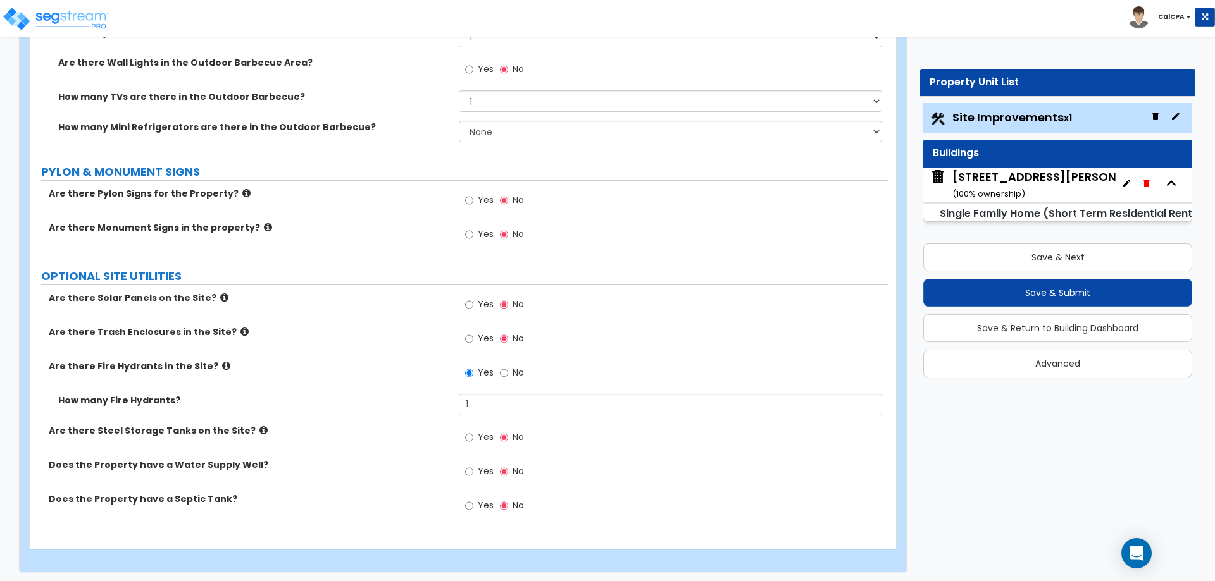
scroll to position [4488, 0]
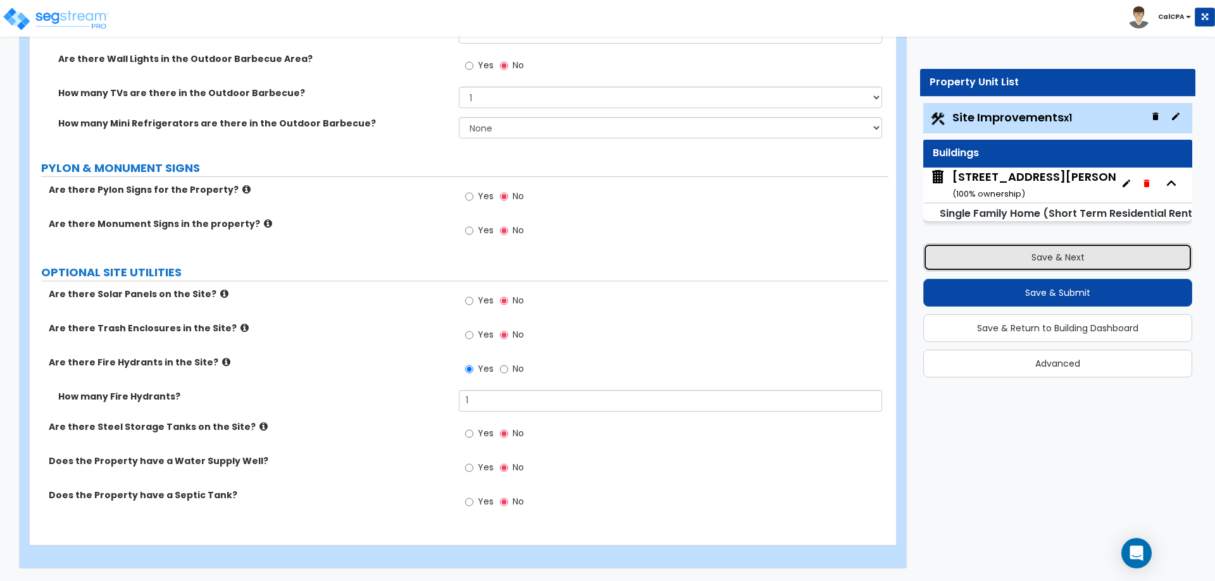
click at [973, 251] on button "Save & Next" at bounding box center [1057, 258] width 269 height 28
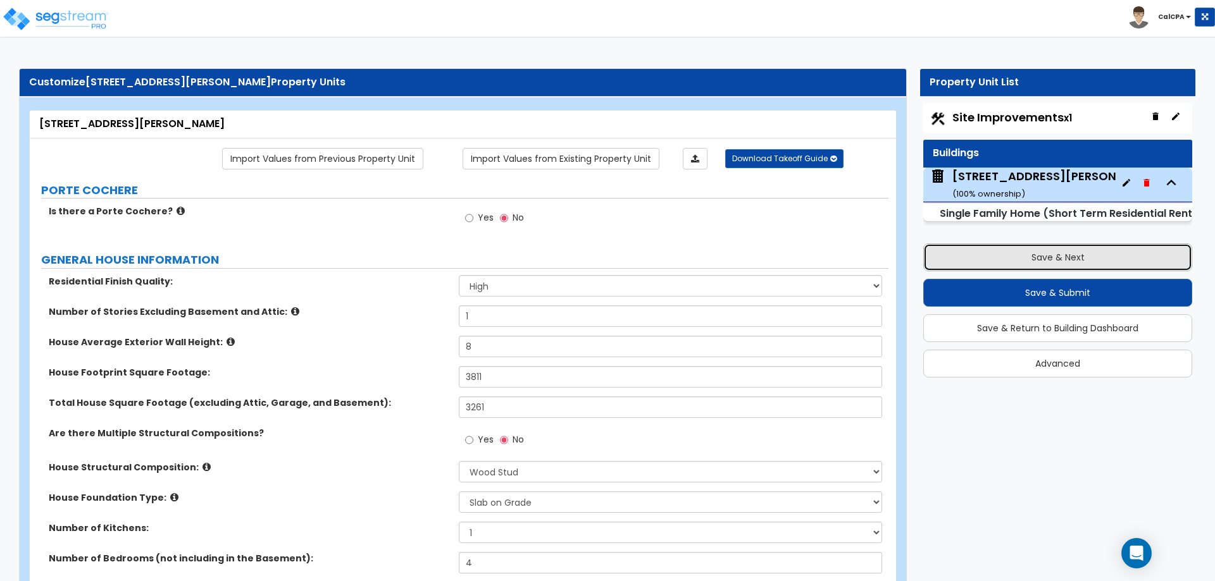
click at [973, 252] on button "Save & Next" at bounding box center [1057, 258] width 269 height 28
